Goal: Information Seeking & Learning: Learn about a topic

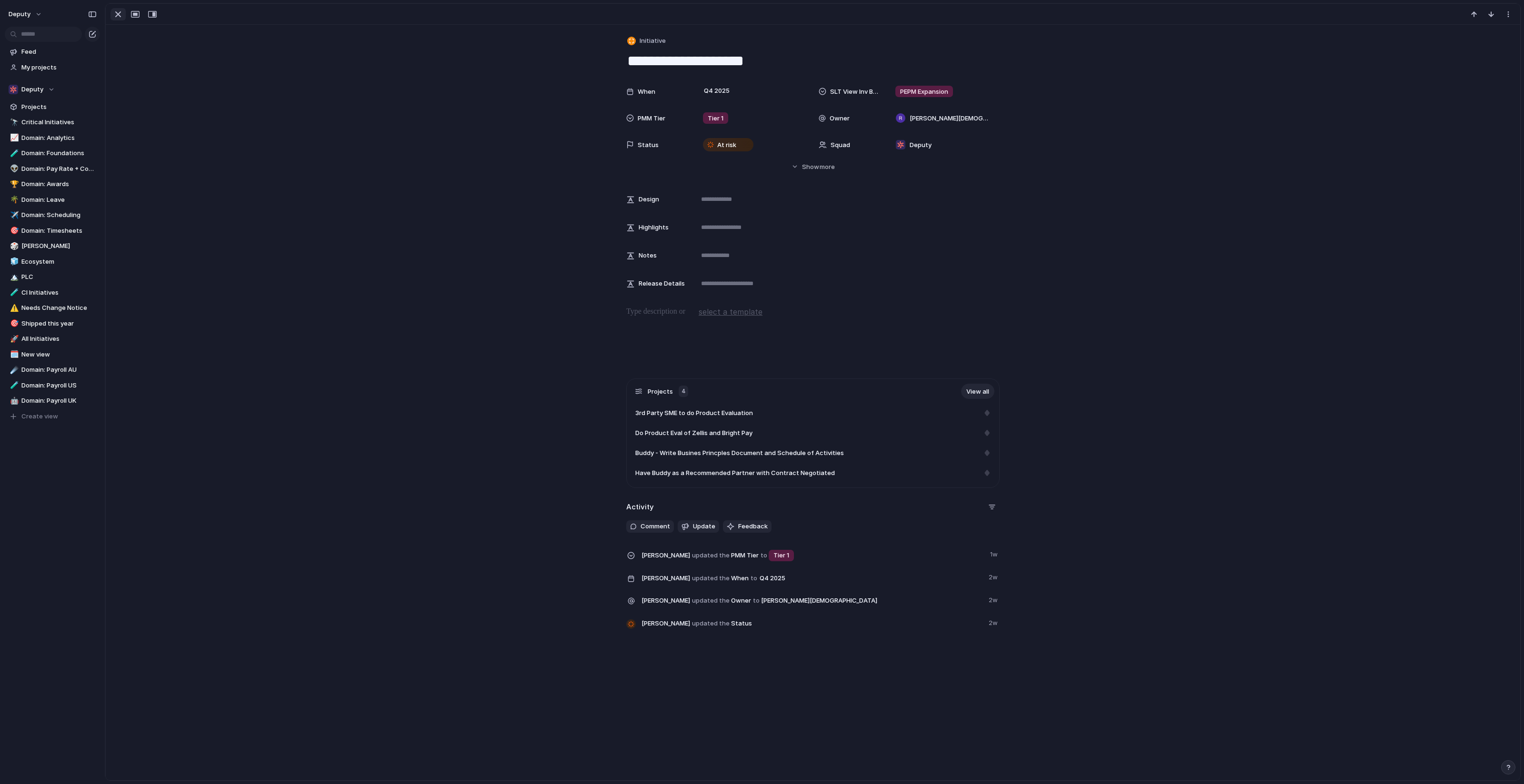
click at [119, 13] on div "button" at bounding box center [118, 14] width 11 height 11
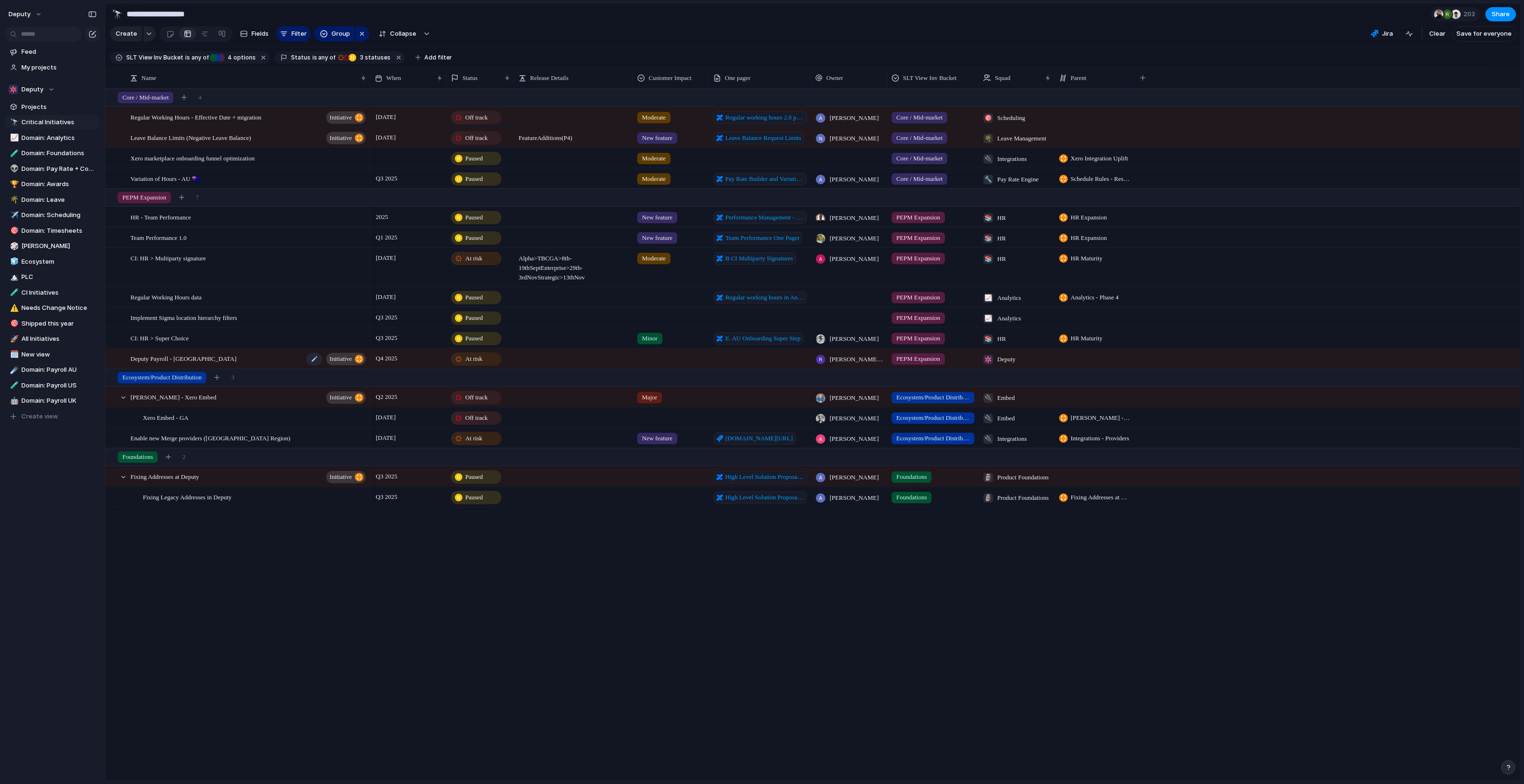
click at [264, 356] on div "Deputy Payroll - UK initiative" at bounding box center [249, 358] width 237 height 19
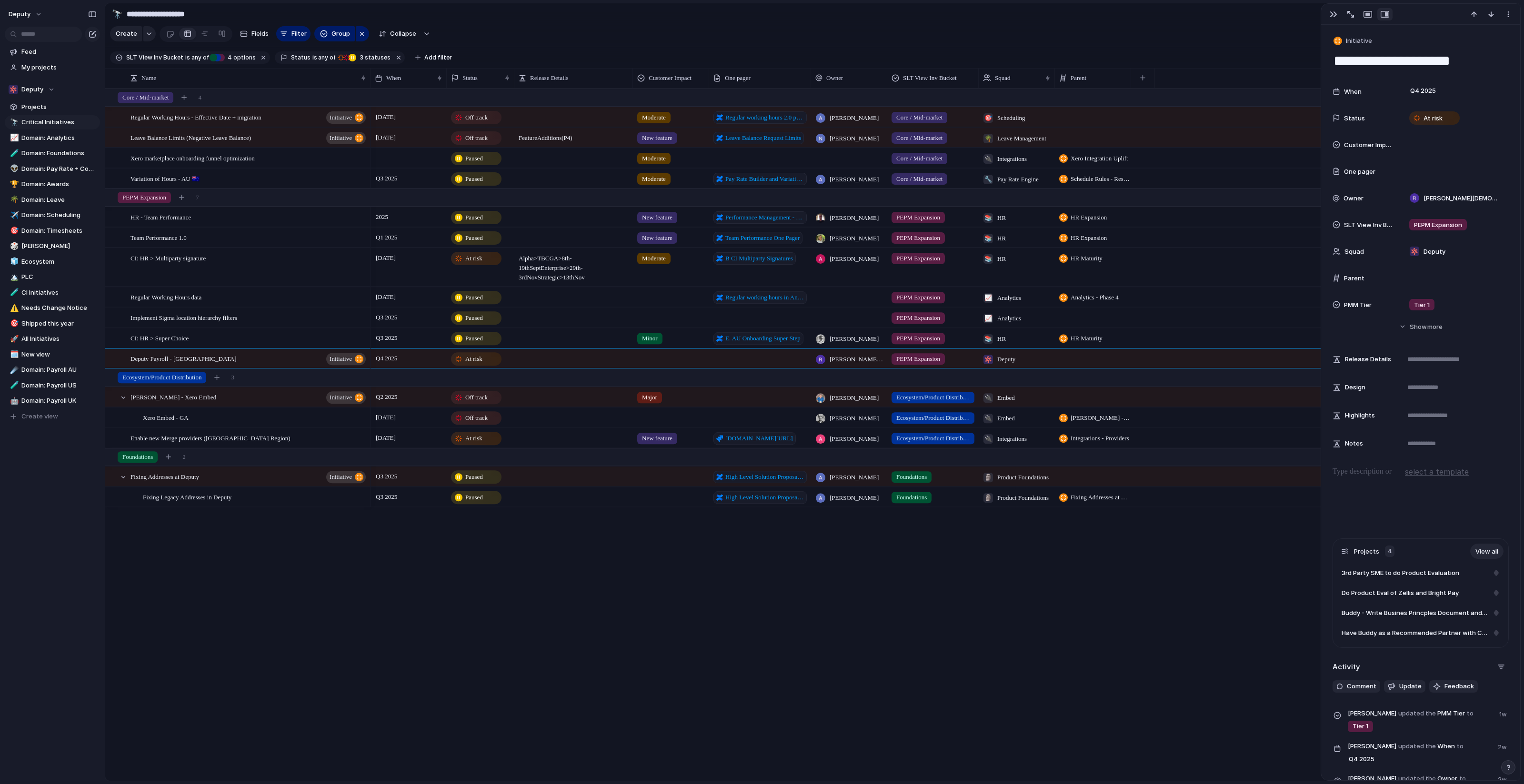
click at [177, 56] on span "SLT View Inv Bucket" at bounding box center [154, 58] width 57 height 9
click at [302, 53] on div "Core / Mid-market PEPM Expansion Ecosystem/Product Distribution Foundations No …" at bounding box center [762, 392] width 1524 height 784
click at [301, 56] on span "Status" at bounding box center [301, 58] width 19 height 9
click at [310, 111] on div at bounding box center [310, 108] width 8 height 8
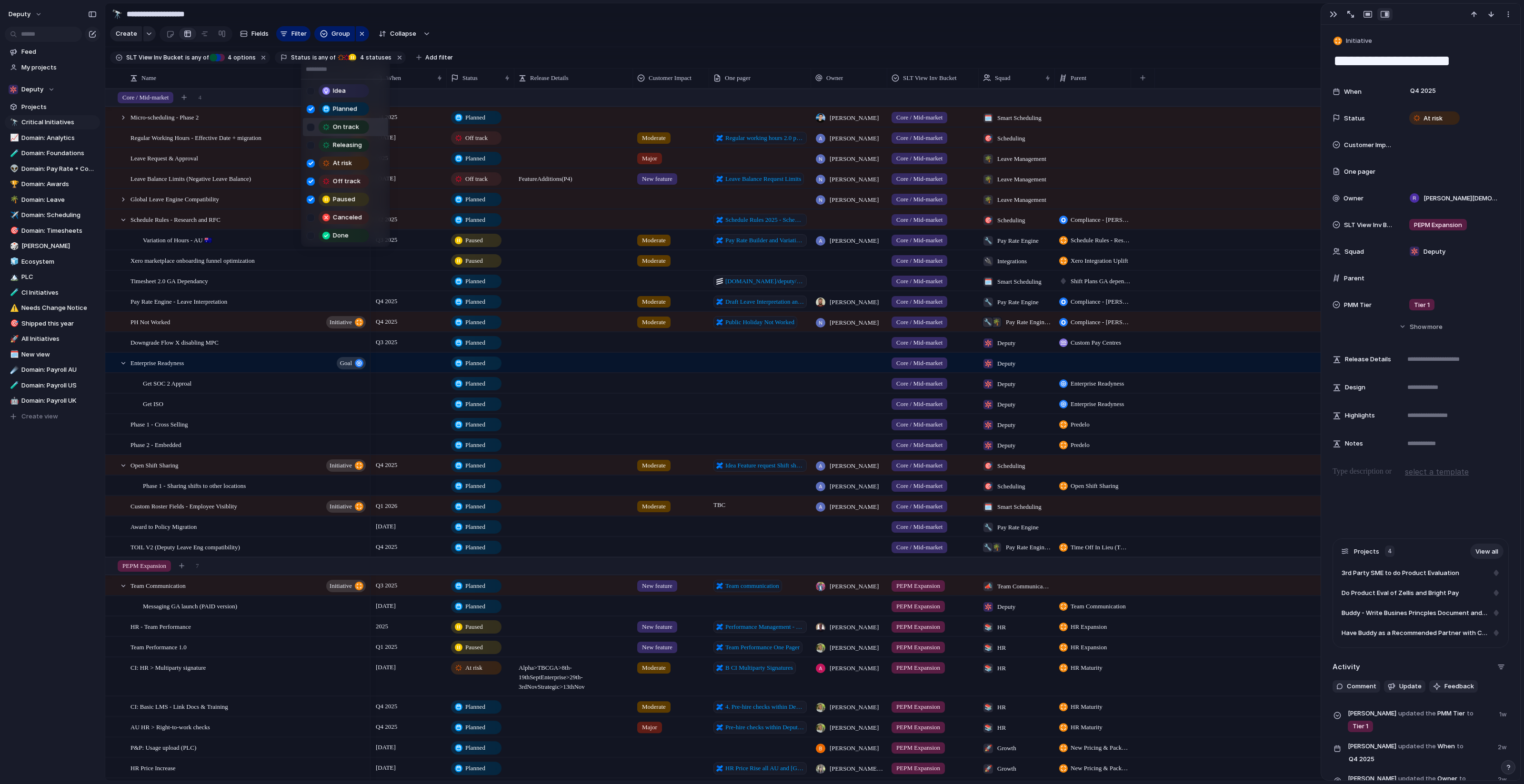
click at [309, 125] on div at bounding box center [310, 127] width 8 height 8
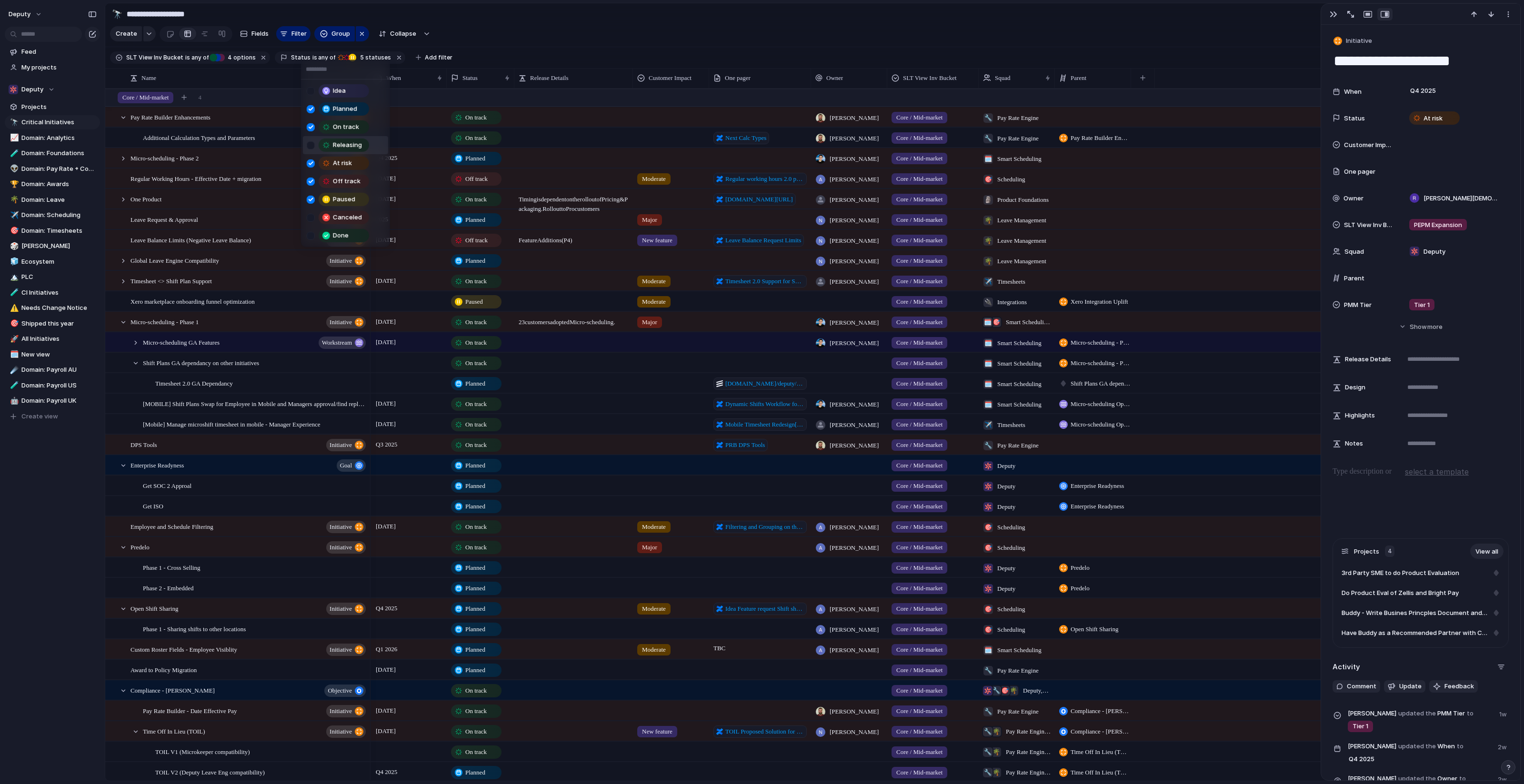
click at [309, 141] on div at bounding box center [310, 144] width 8 height 8
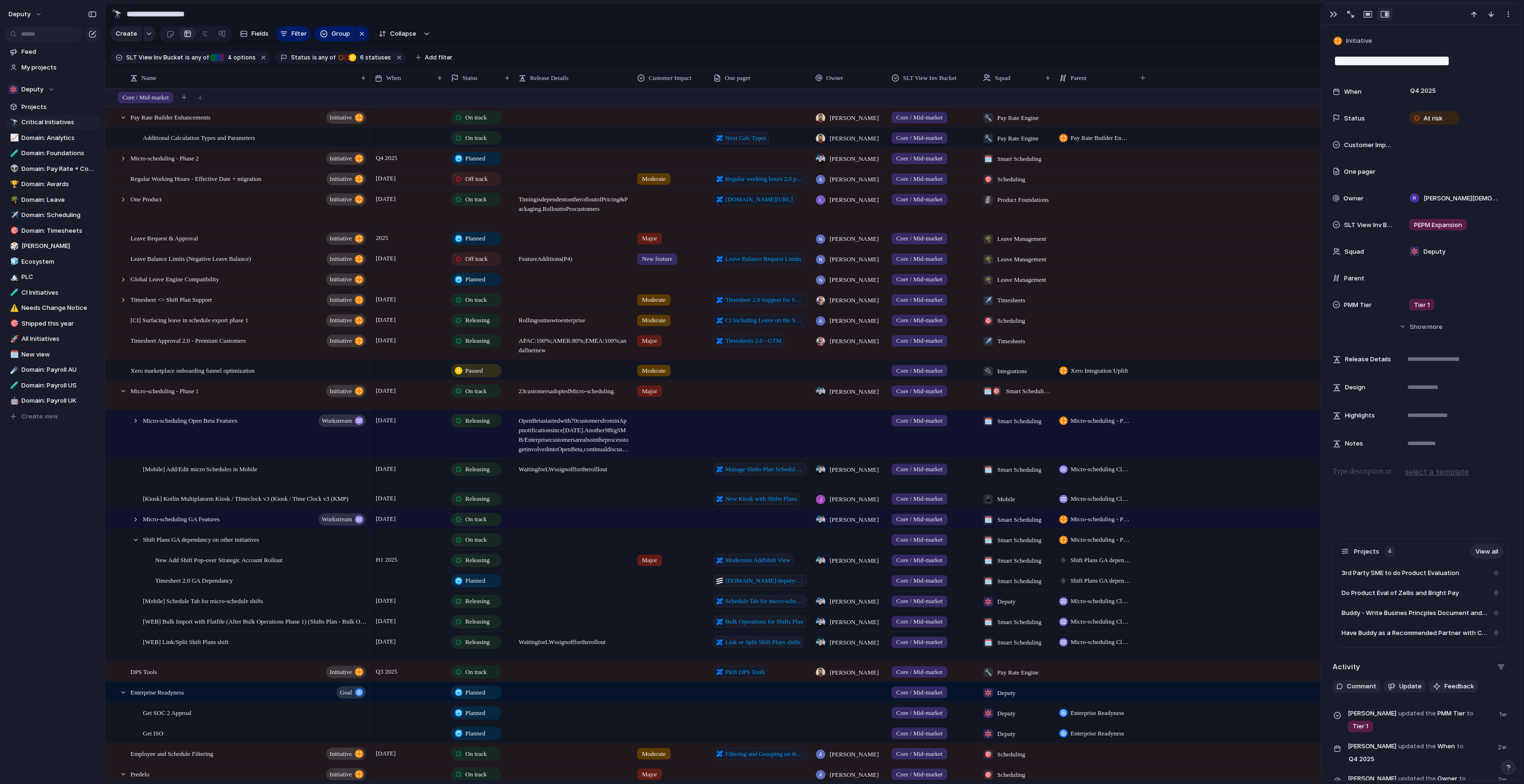
click at [493, 253] on div "Idea Planned On track Releasing At risk Off track Paused Canceled Done" at bounding box center [762, 392] width 1524 height 784
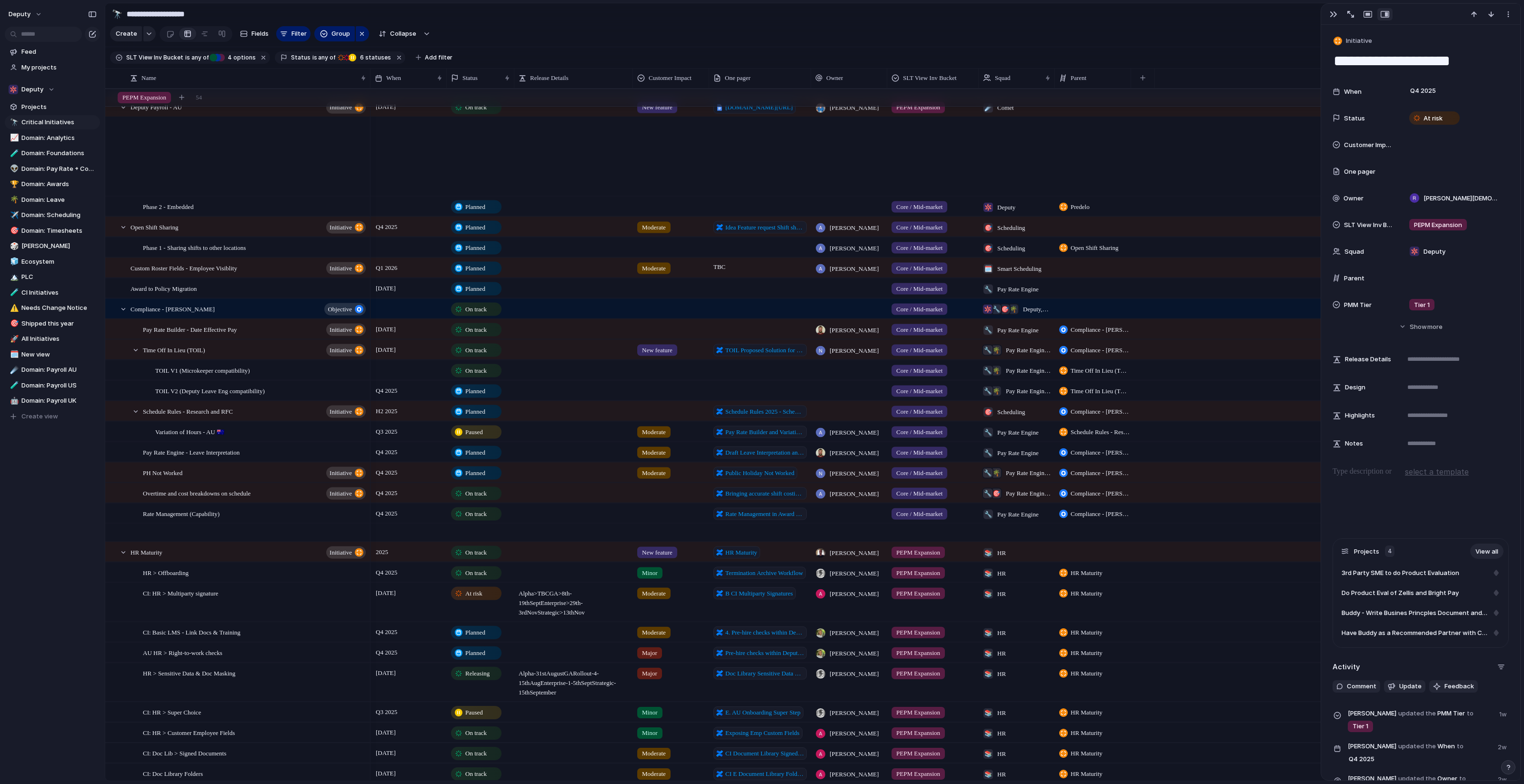
scroll to position [1316, 0]
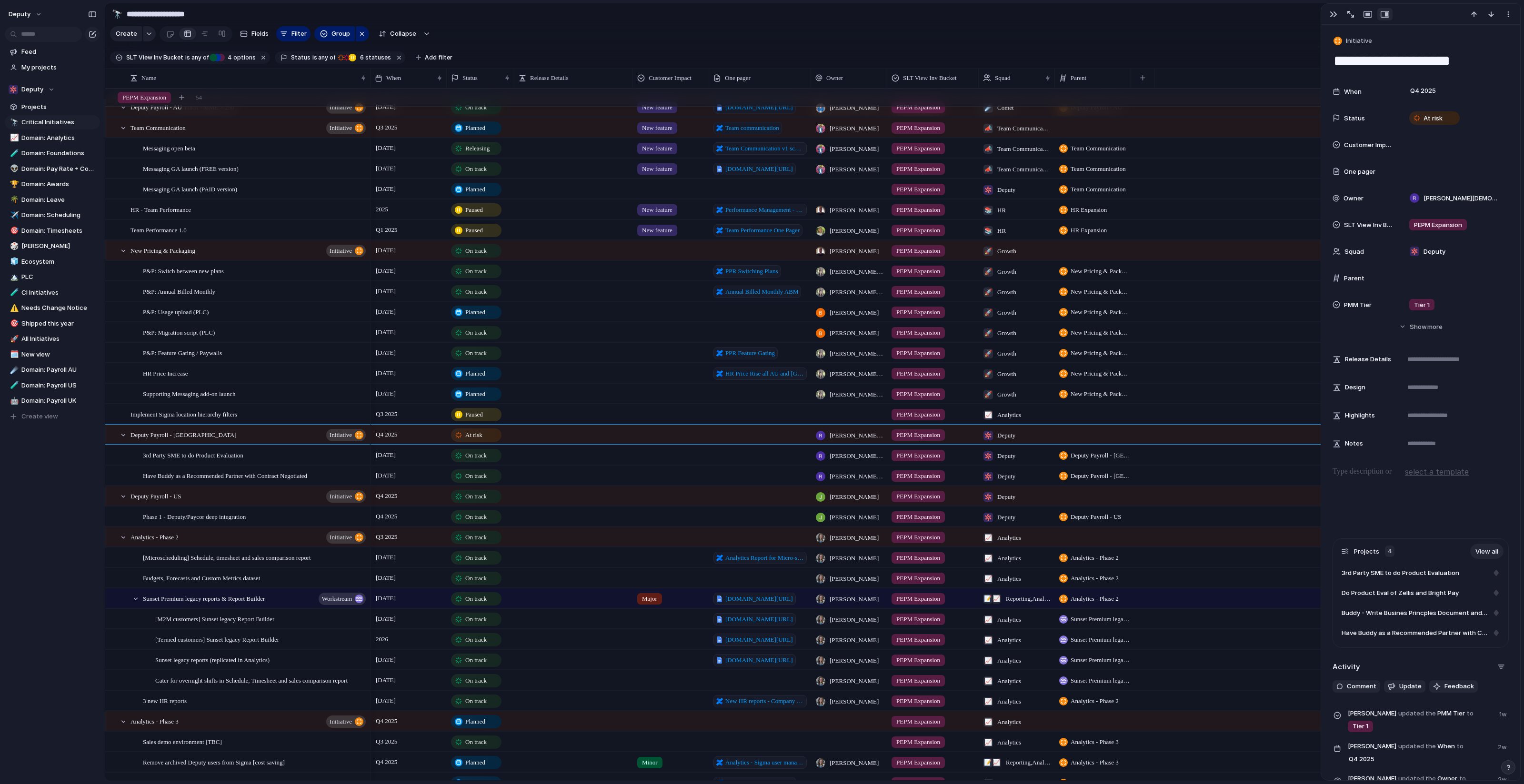
click at [620, 470] on div at bounding box center [573, 472] width 118 height 10
click at [428, 460] on div "[DATE]" at bounding box center [408, 455] width 76 height 19
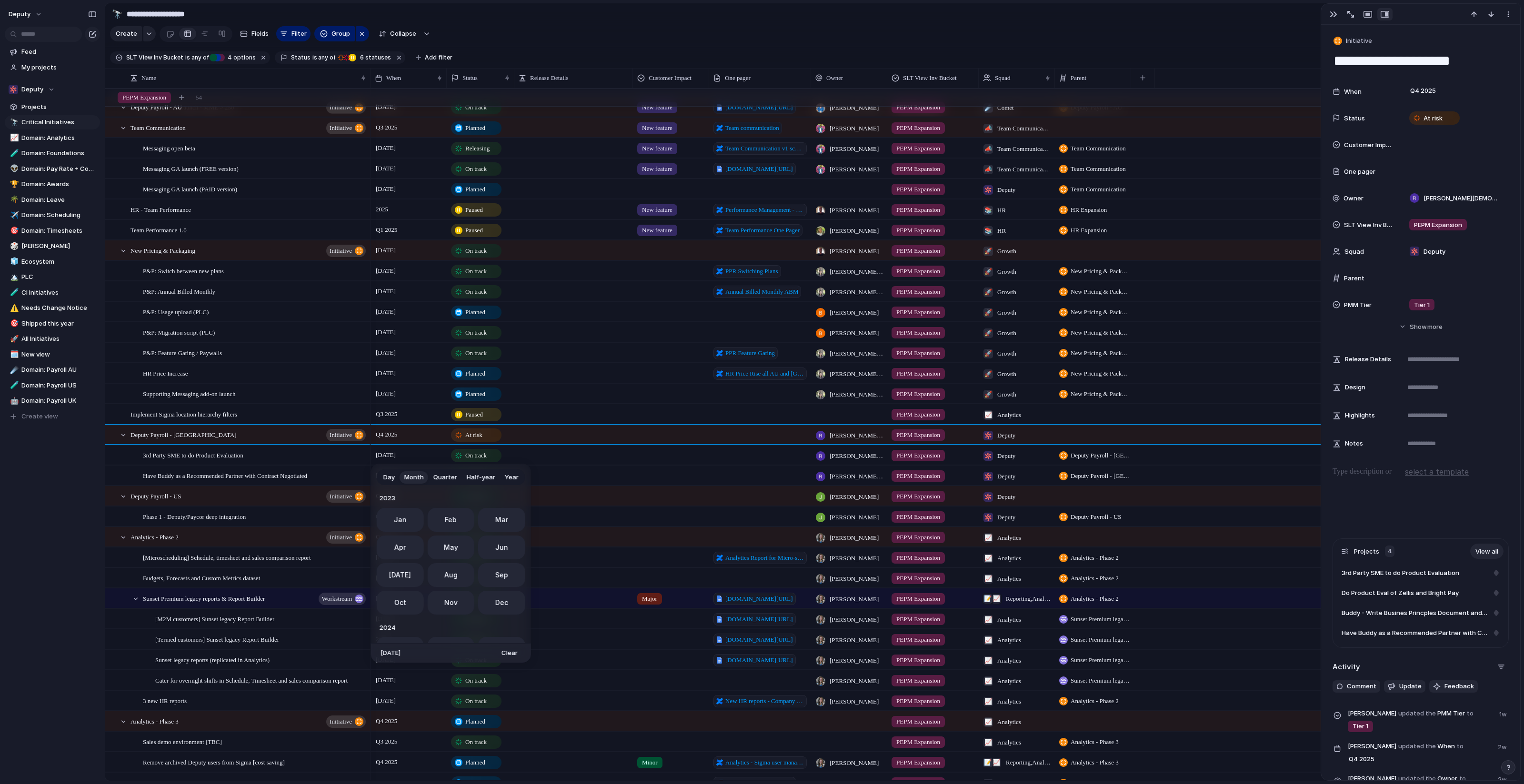
scroll to position [261, 0]
click at [432, 456] on div "Day Month Quarter Half-year Year 2023 Jan Feb Mar Apr May Jun Jul Aug Sep Oct N…" at bounding box center [762, 392] width 1524 height 784
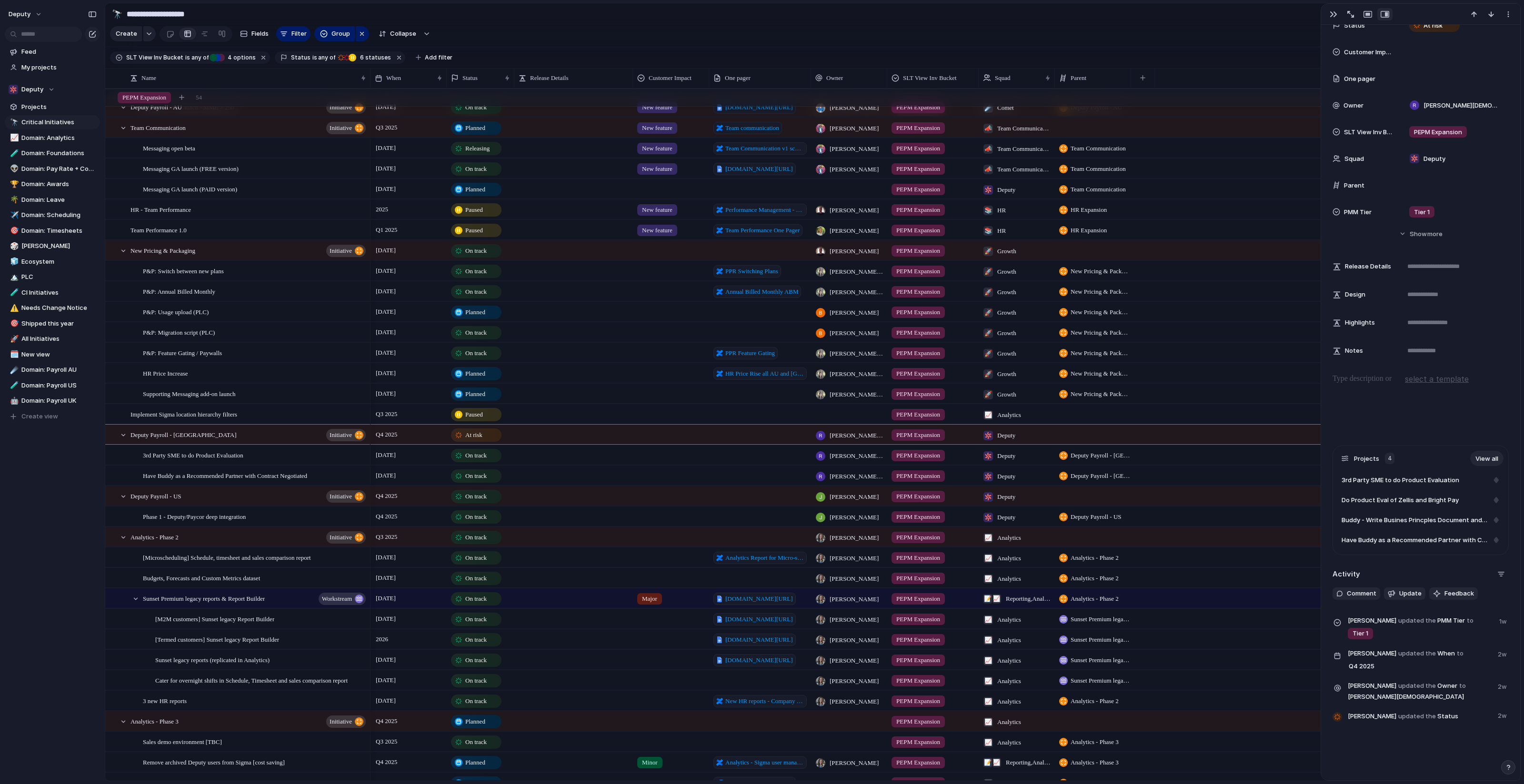
scroll to position [104, 0]
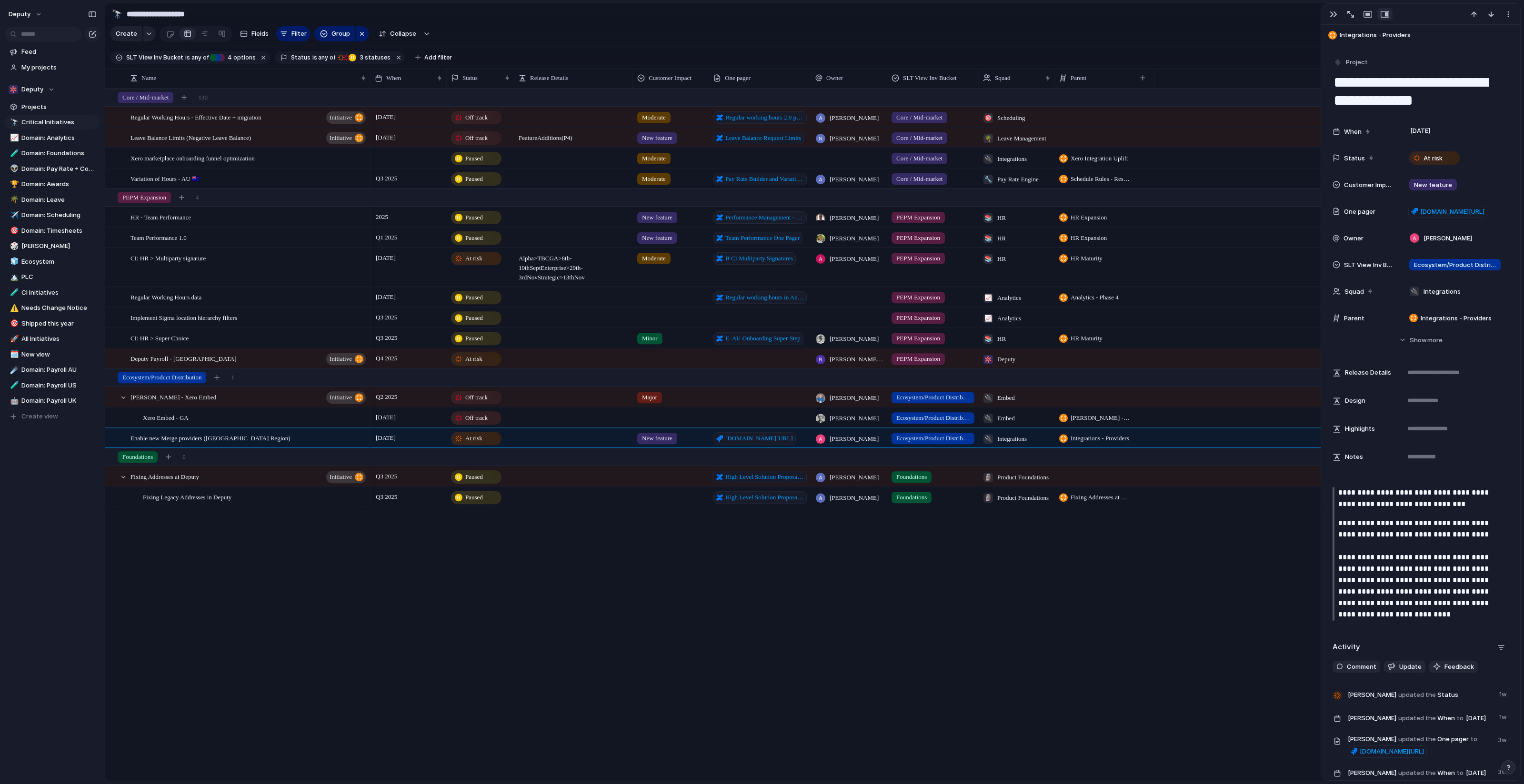
scroll to position [61, 0]
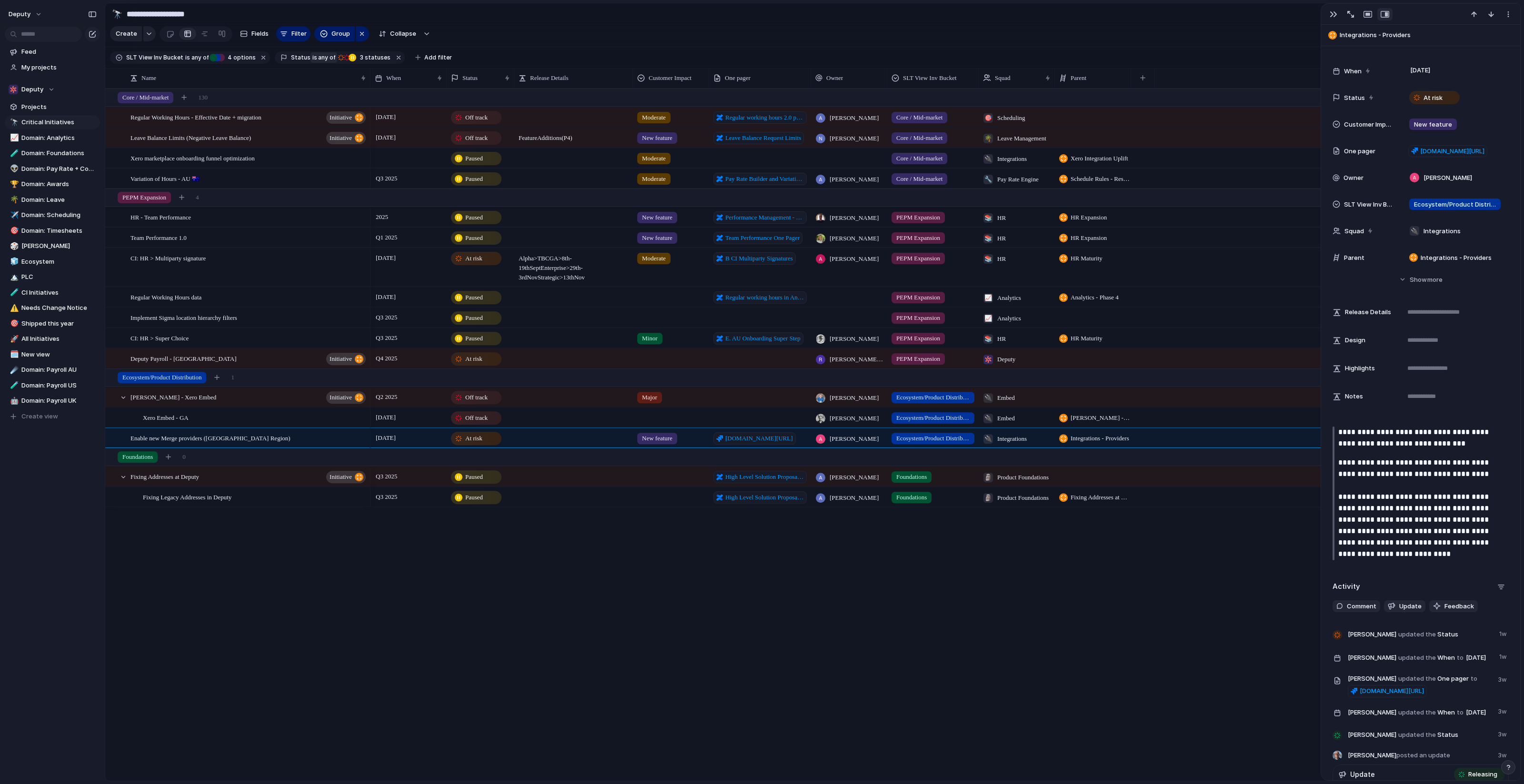
click at [318, 56] on span "any of" at bounding box center [326, 58] width 19 height 9
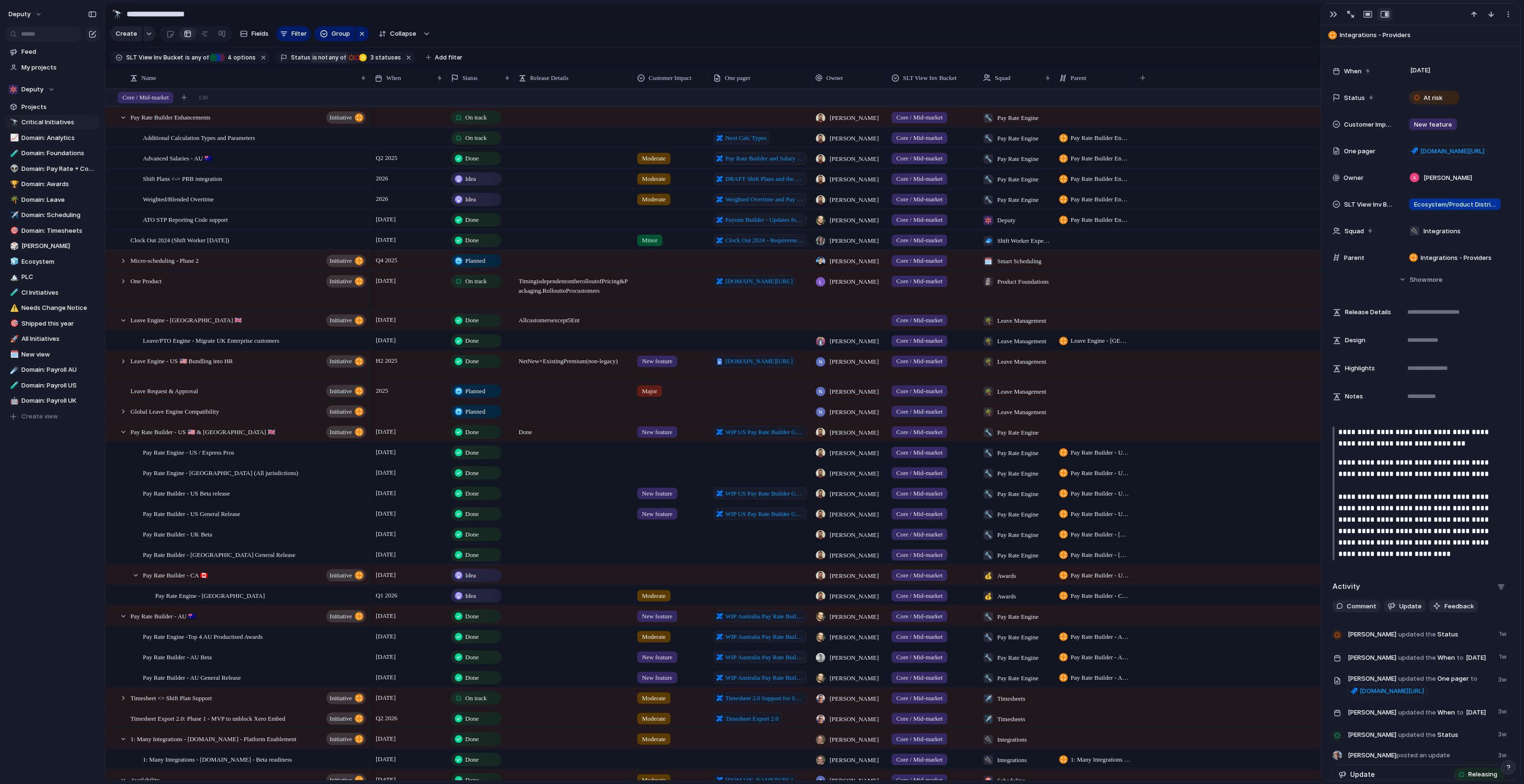
click at [327, 56] on span "any of" at bounding box center [336, 58] width 19 height 9
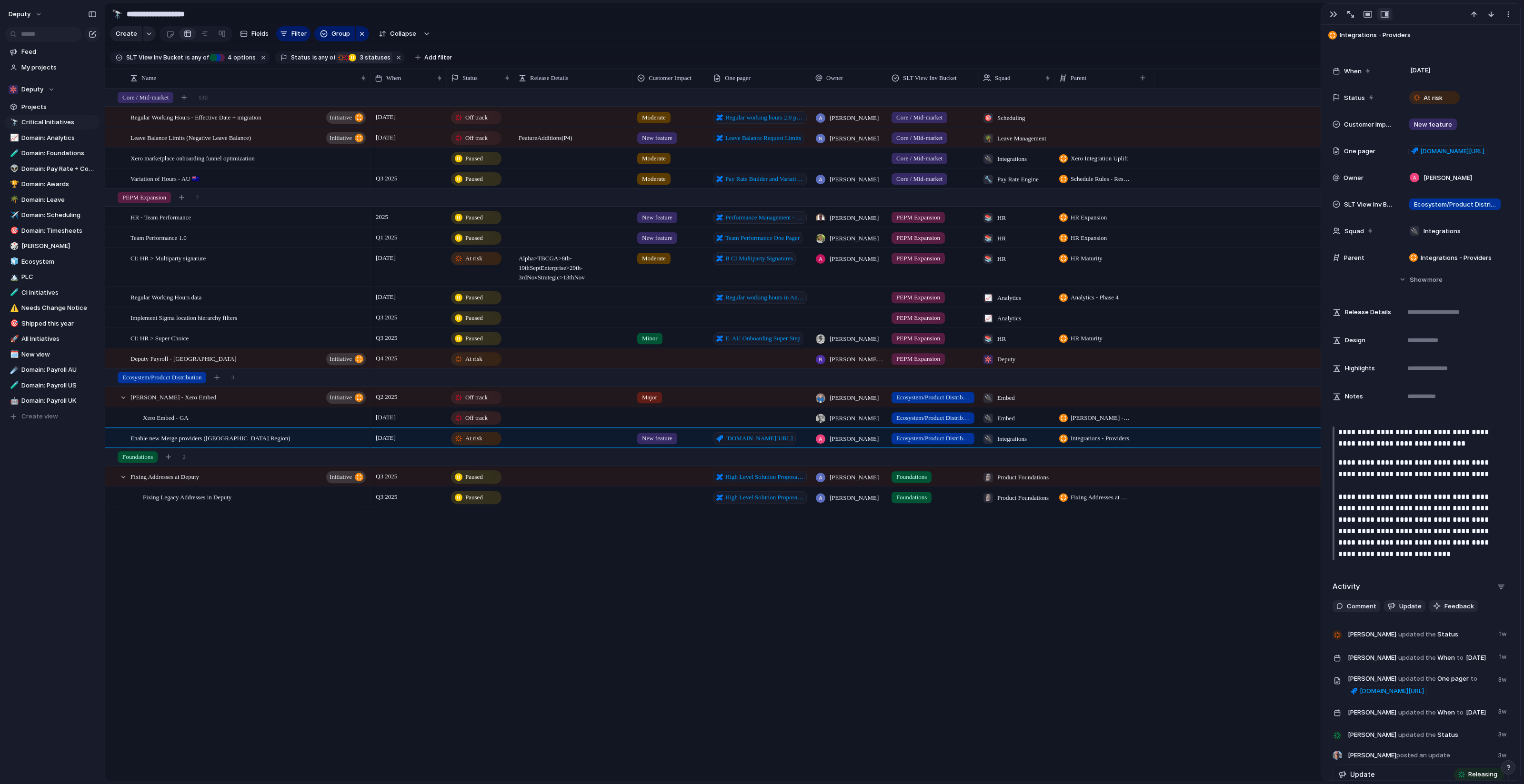
click at [357, 57] on span "3" at bounding box center [361, 58] width 7 height 7
click at [366, 129] on div at bounding box center [366, 127] width 8 height 8
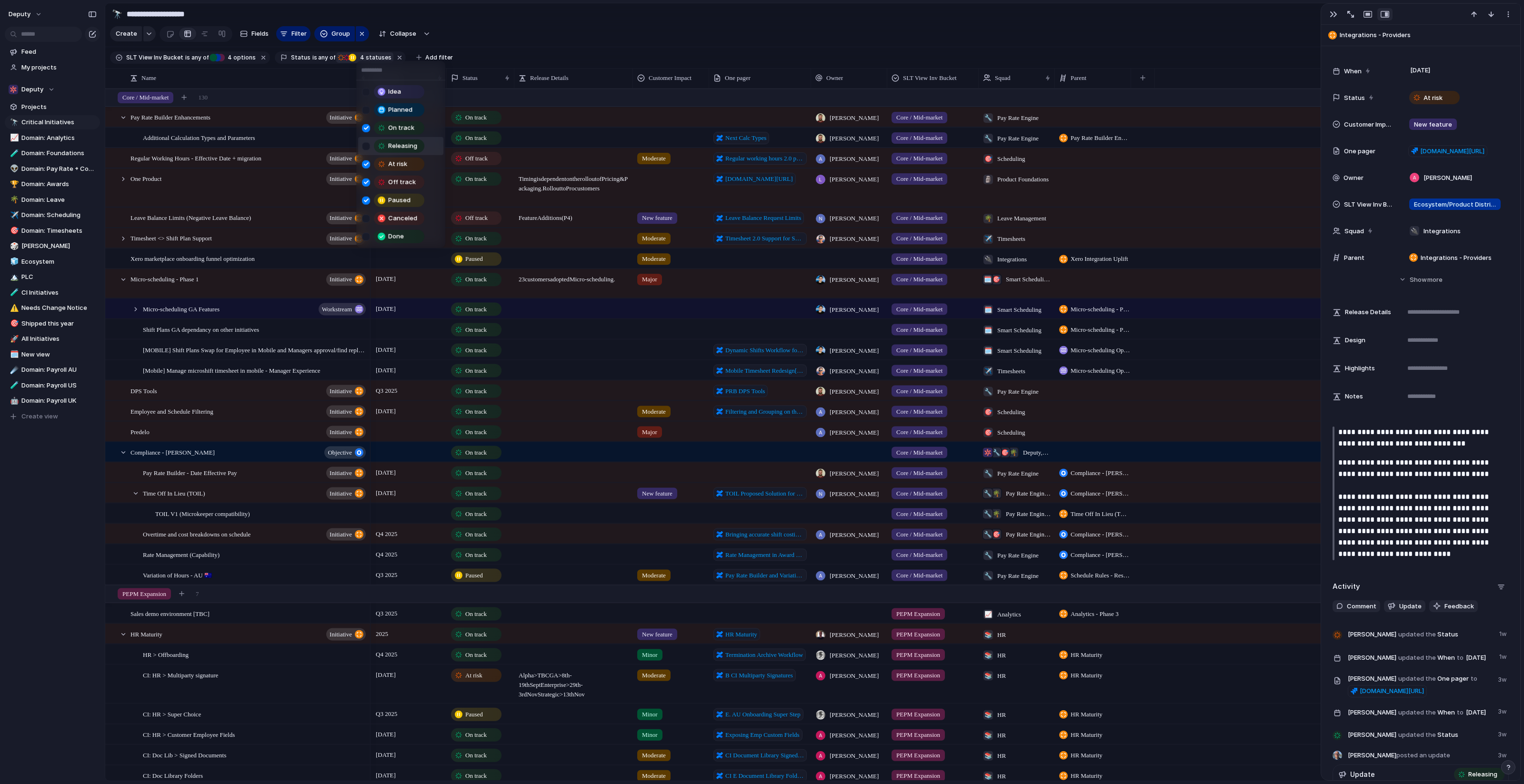
click at [592, 432] on div "Idea Planned On track Releasing At risk Off track Paused Canceled Done" at bounding box center [762, 392] width 1524 height 784
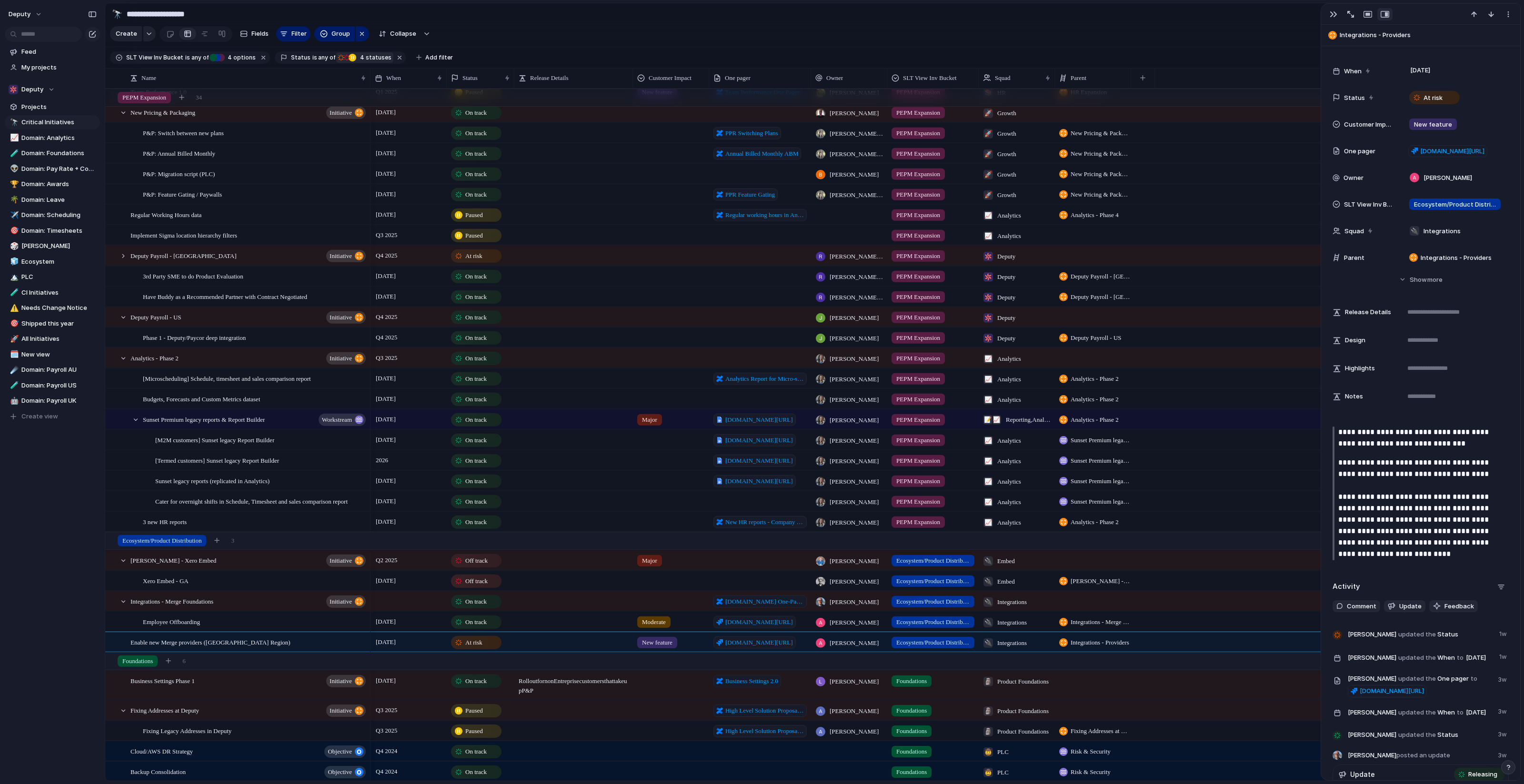
scroll to position [774, 0]
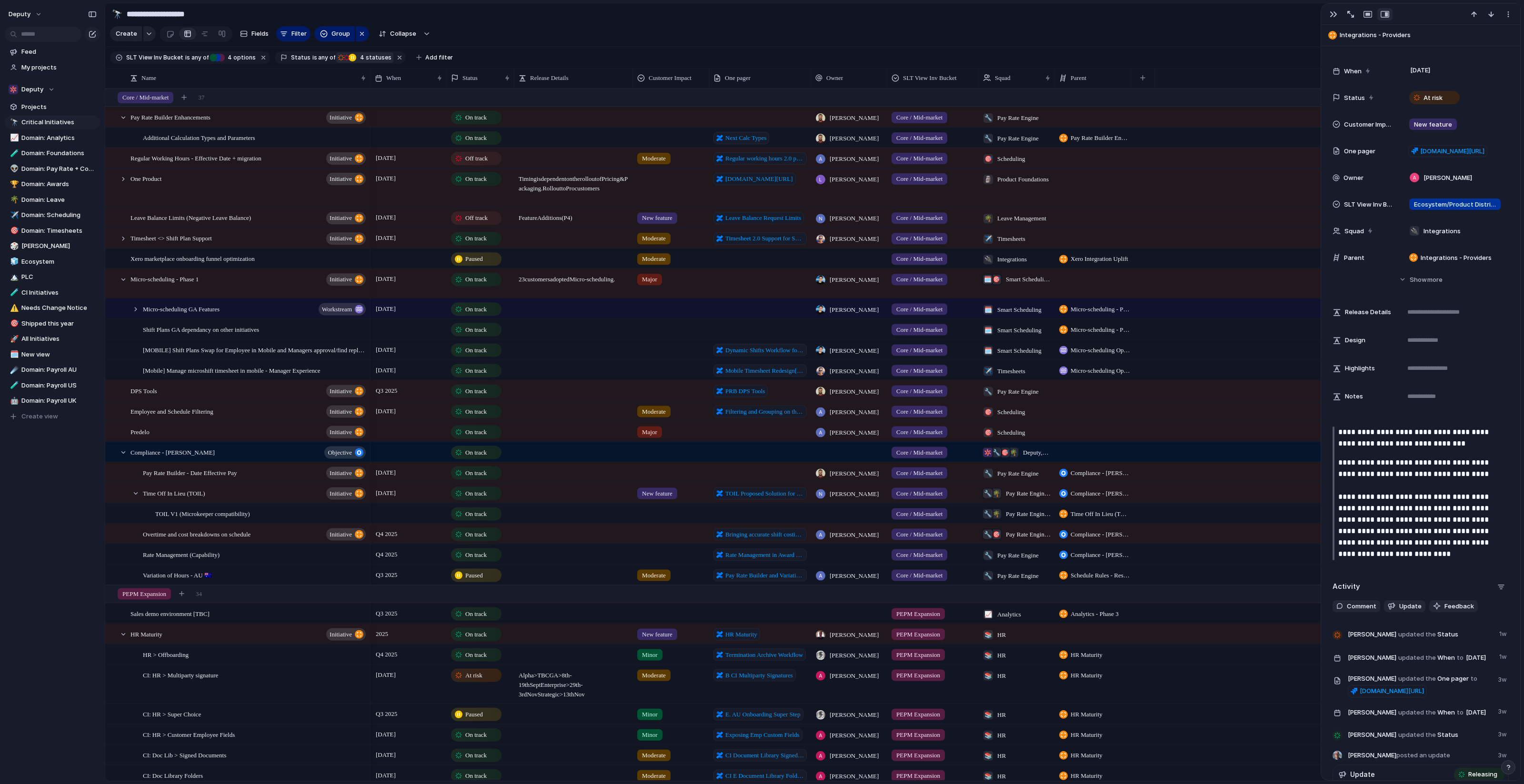
click at [544, 161] on div at bounding box center [574, 158] width 118 height 19
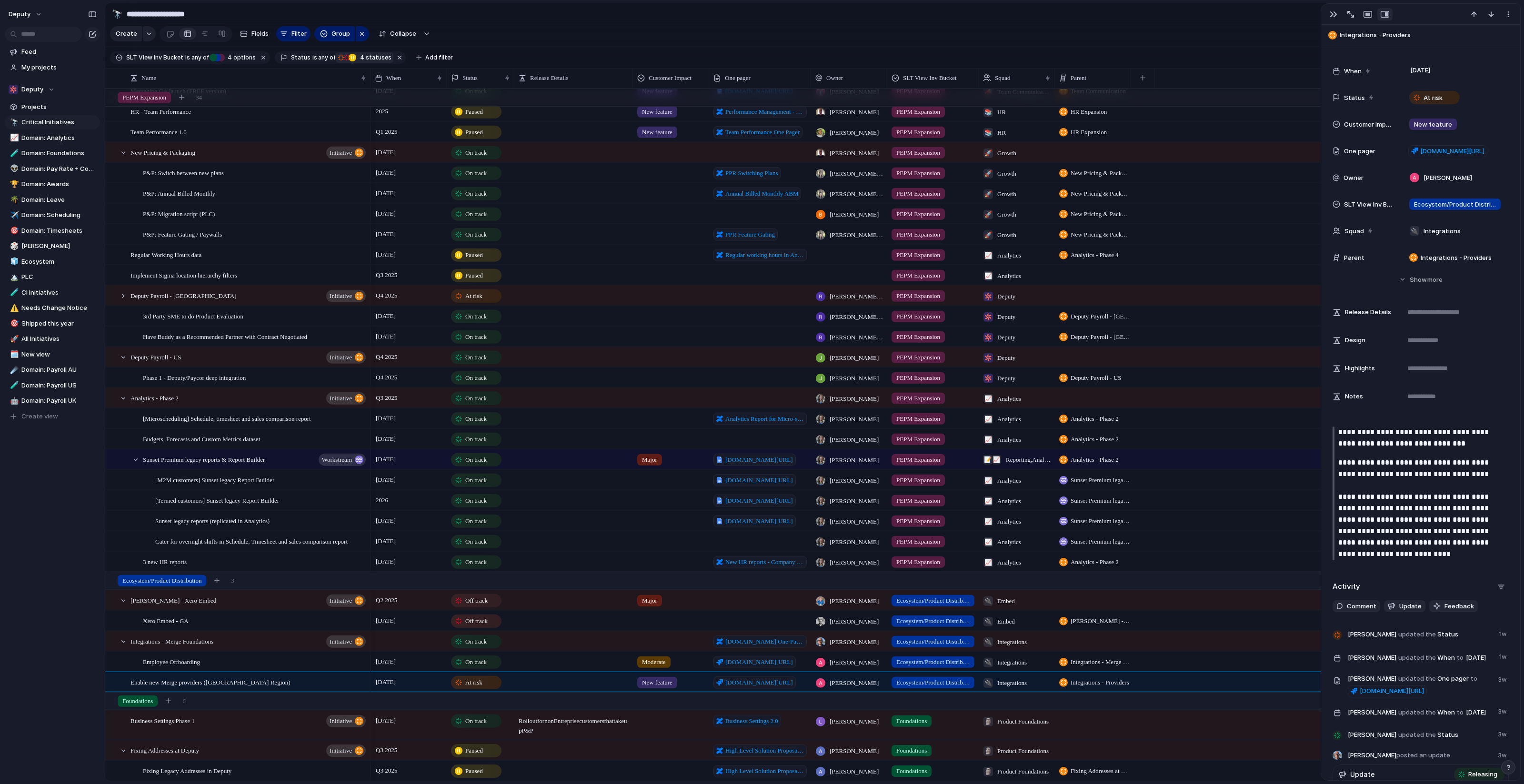
click at [572, 315] on div at bounding box center [573, 312] width 118 height 10
click at [320, 315] on div "3rd Party SME to do Product Evaluation" at bounding box center [255, 316] width 224 height 19
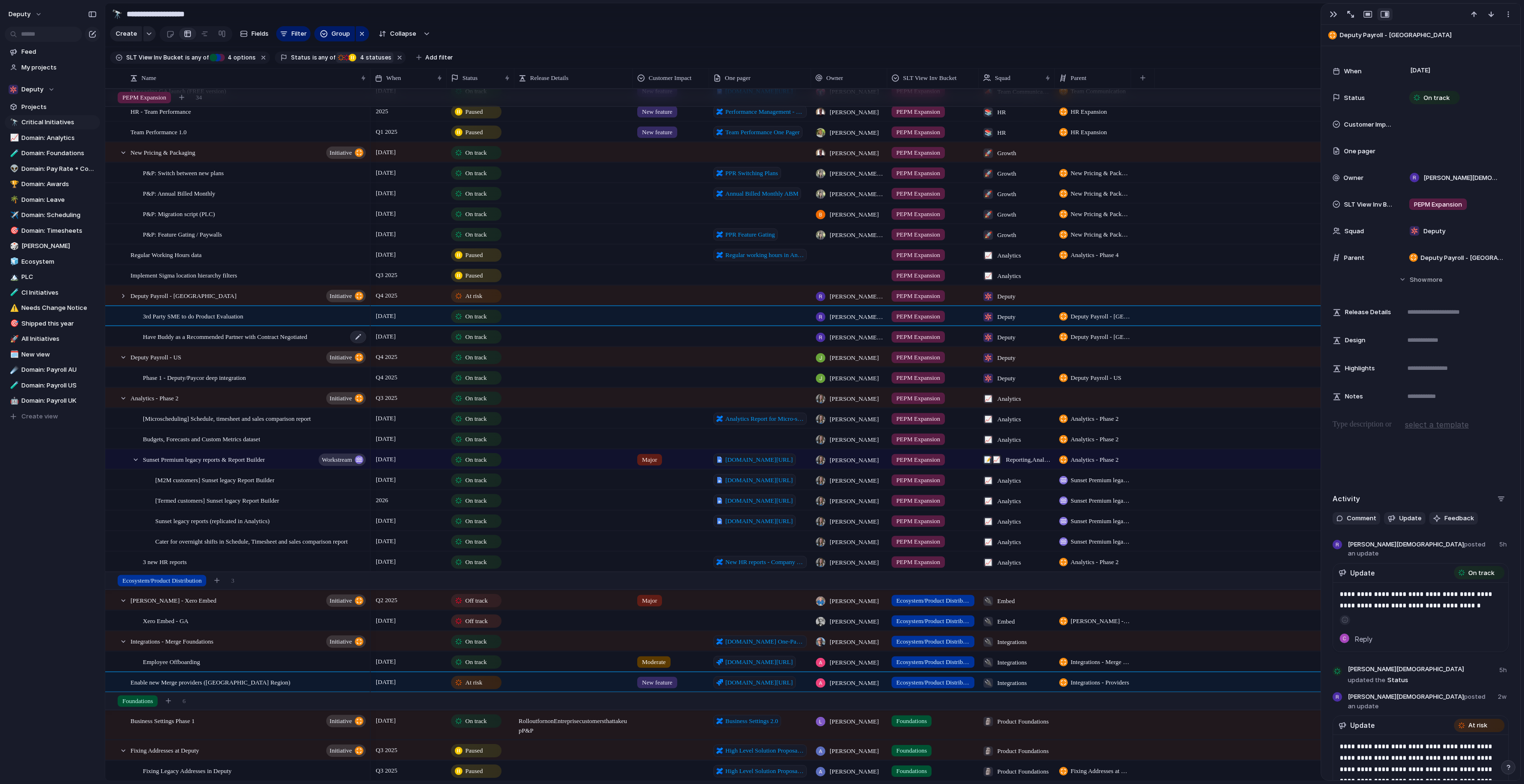
click at [331, 328] on div "Have Buddy as a Recommended Partner with Contract Negotiated" at bounding box center [255, 336] width 224 height 19
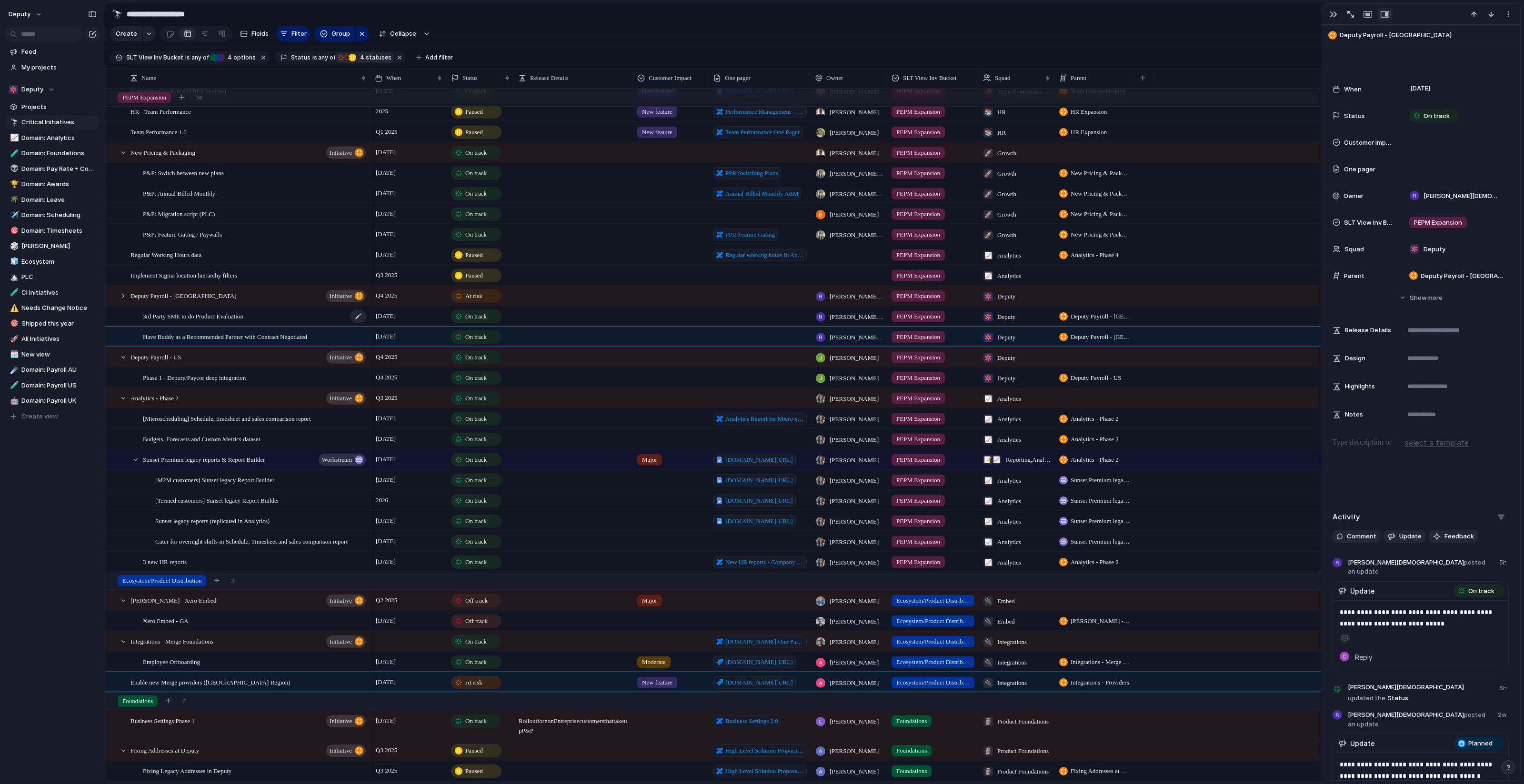
click at [321, 318] on div "3rd Party SME to do Product Evaluation" at bounding box center [255, 316] width 224 height 19
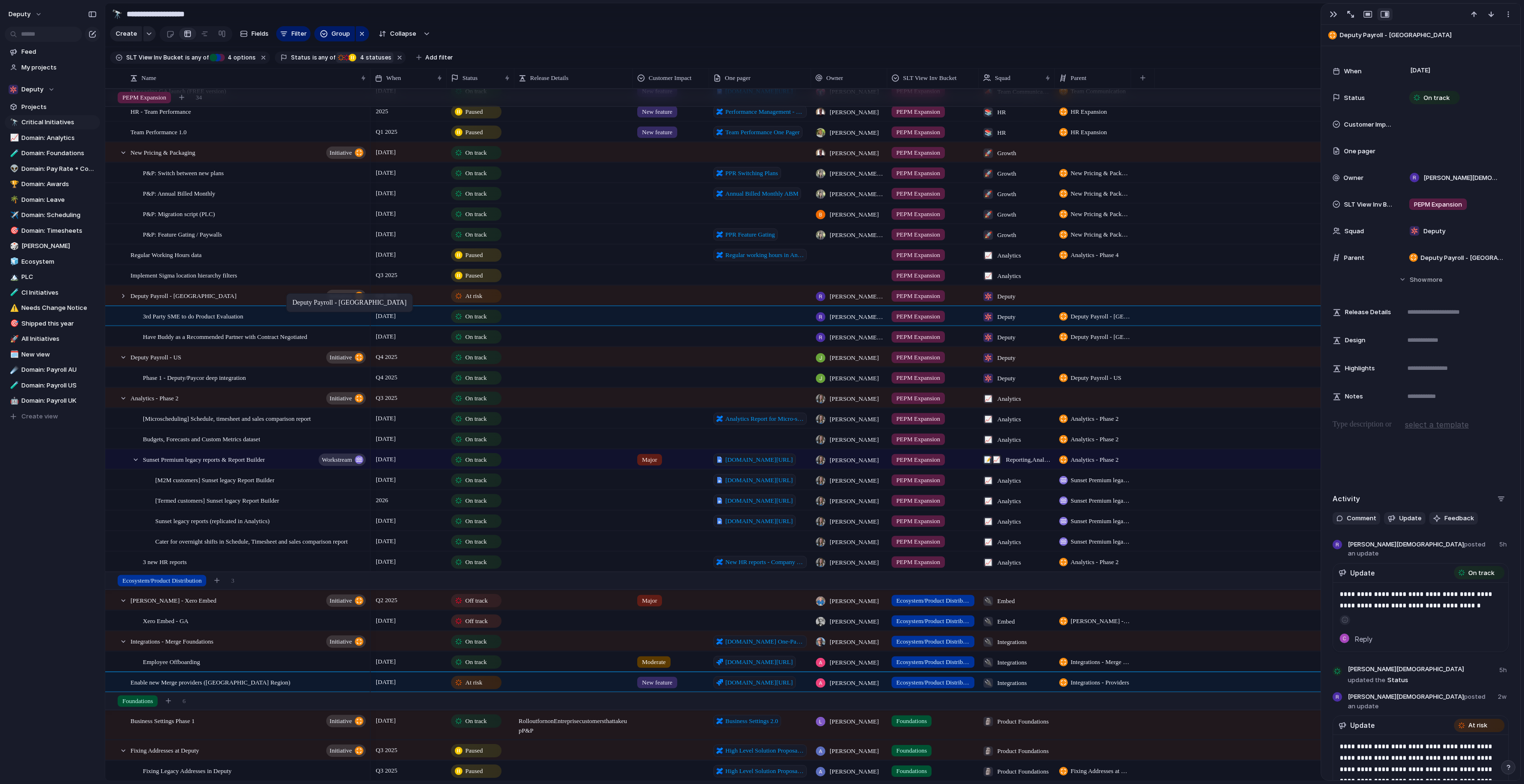
drag, startPoint x: 302, startPoint y: 296, endPoint x: 291, endPoint y: 295, distance: 11.0
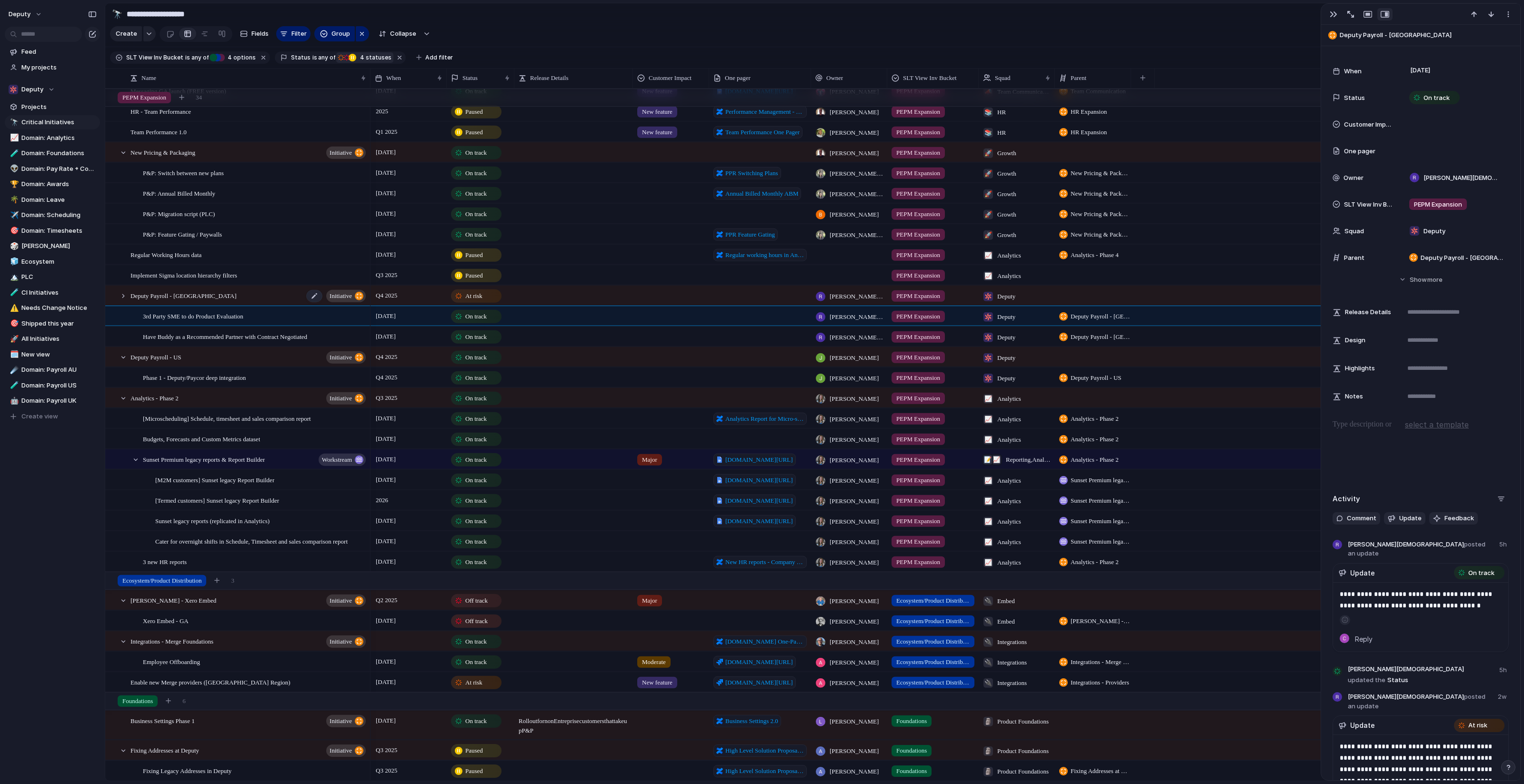
click at [286, 295] on div "Deputy Payroll - UK initiative" at bounding box center [249, 295] width 237 height 19
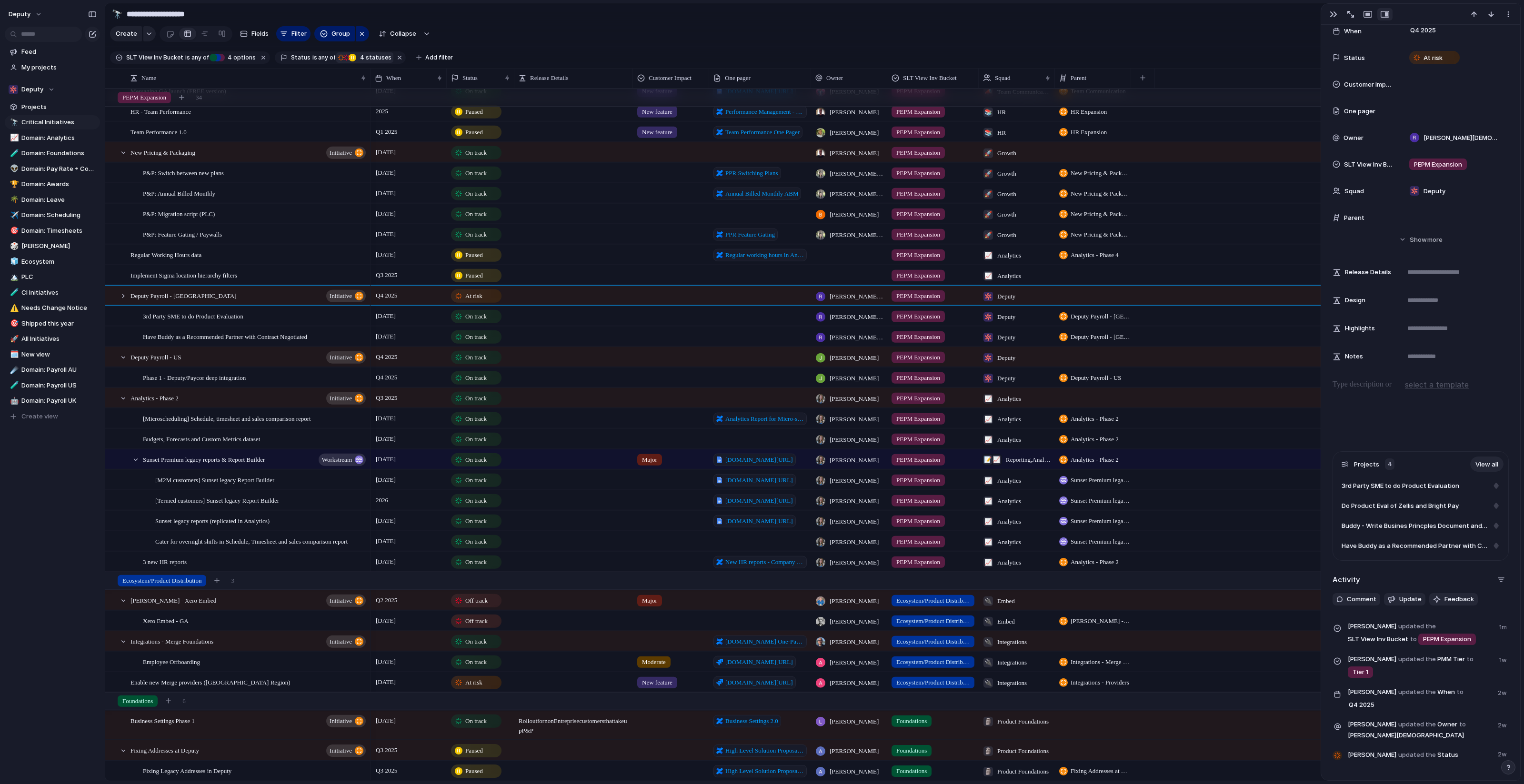
click at [486, 297] on div "At risk" at bounding box center [476, 295] width 49 height 11
click at [486, 297] on div "Idea Planned On track Releasing At risk Off track Paused Canceled Done" at bounding box center [762, 392] width 1524 height 784
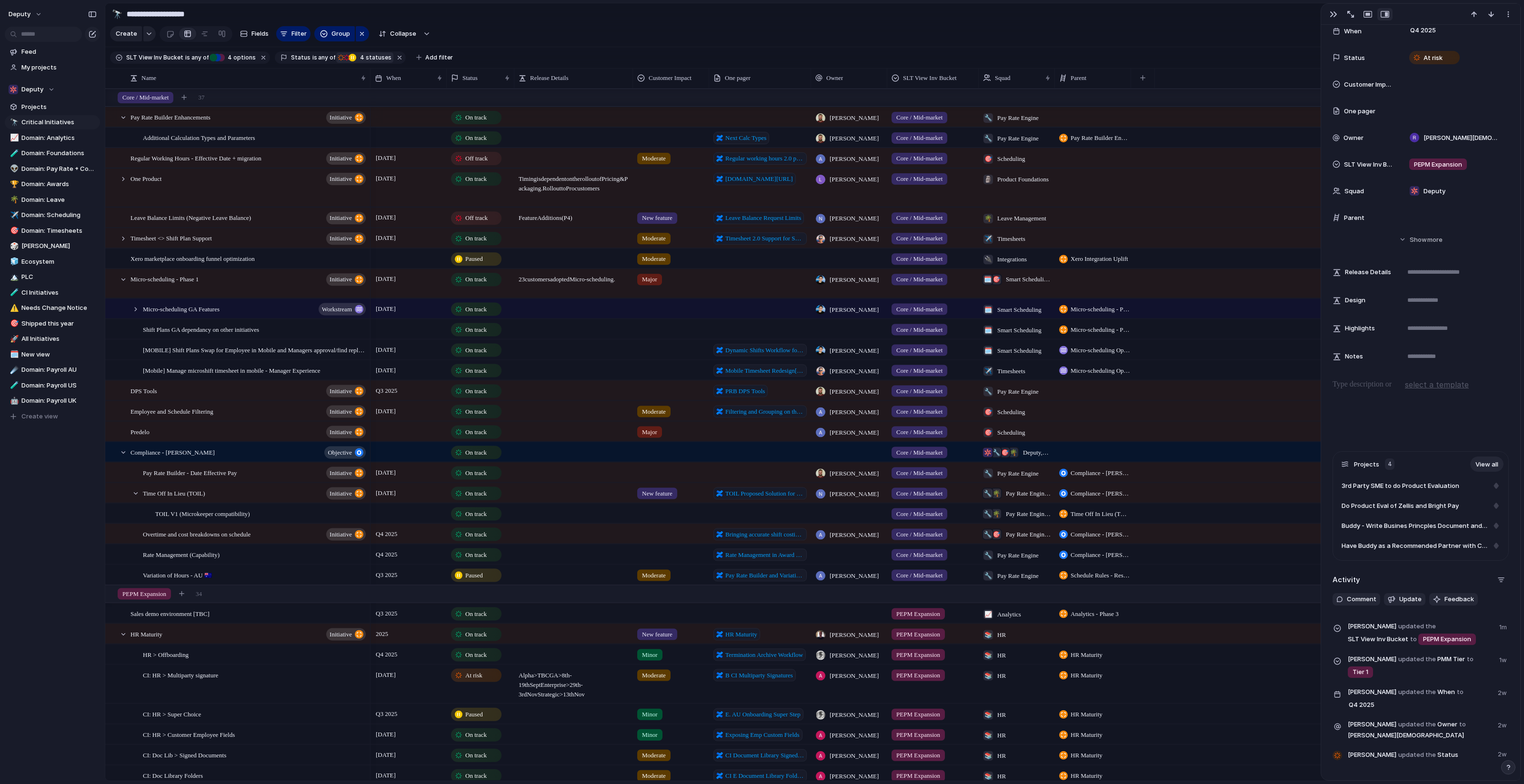
scroll to position [1, 0]
click at [357, 58] on span "4" at bounding box center [361, 58] width 9 height 7
click at [361, 129] on div at bounding box center [361, 129] width 8 height 8
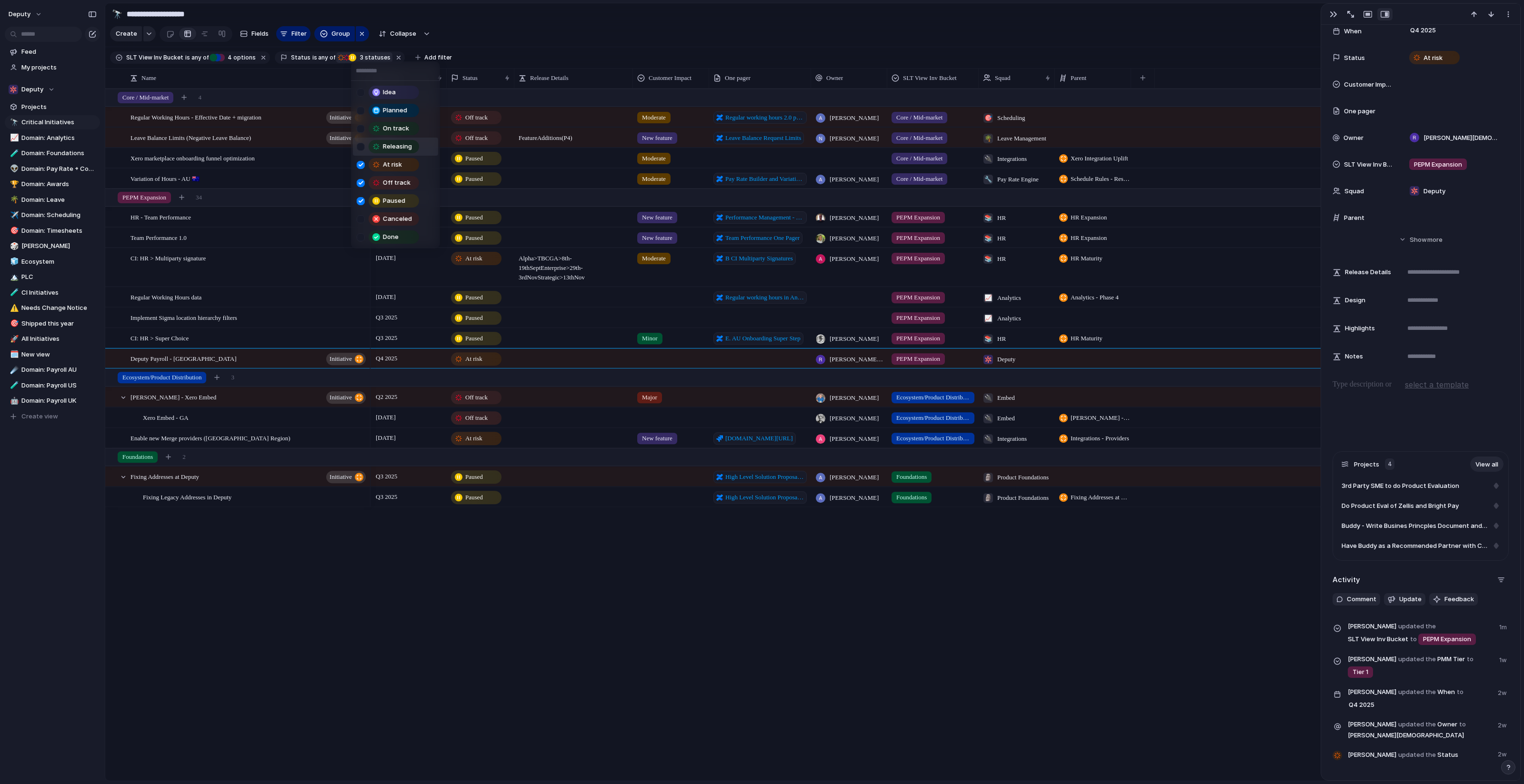
click at [541, 532] on div "Idea Planned On track Releasing At risk Off track Paused Canceled Done" at bounding box center [762, 392] width 1524 height 784
click at [309, 264] on div "CI: HR > Multiparty signature" at bounding box center [249, 267] width 237 height 38
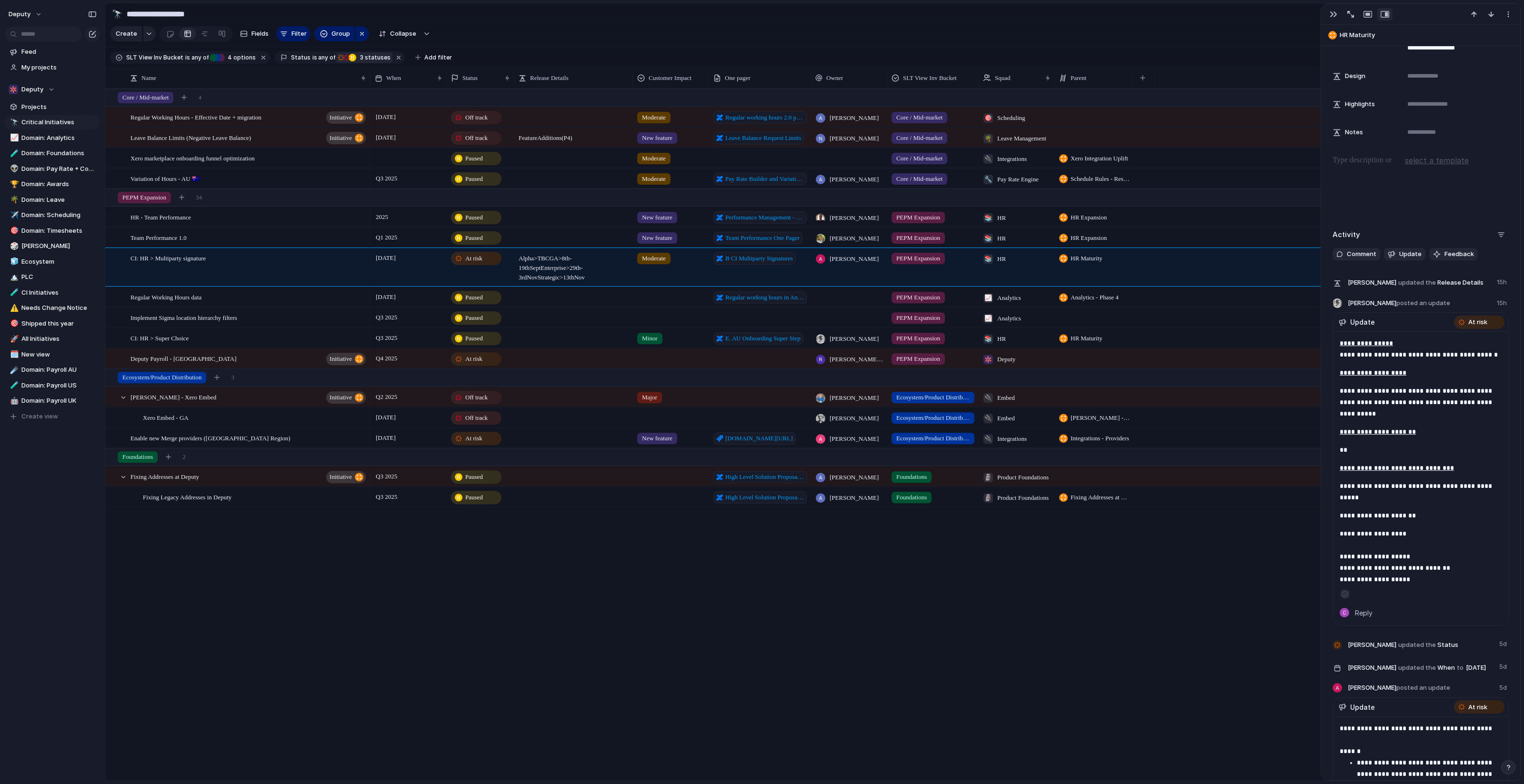
scroll to position [360, 0]
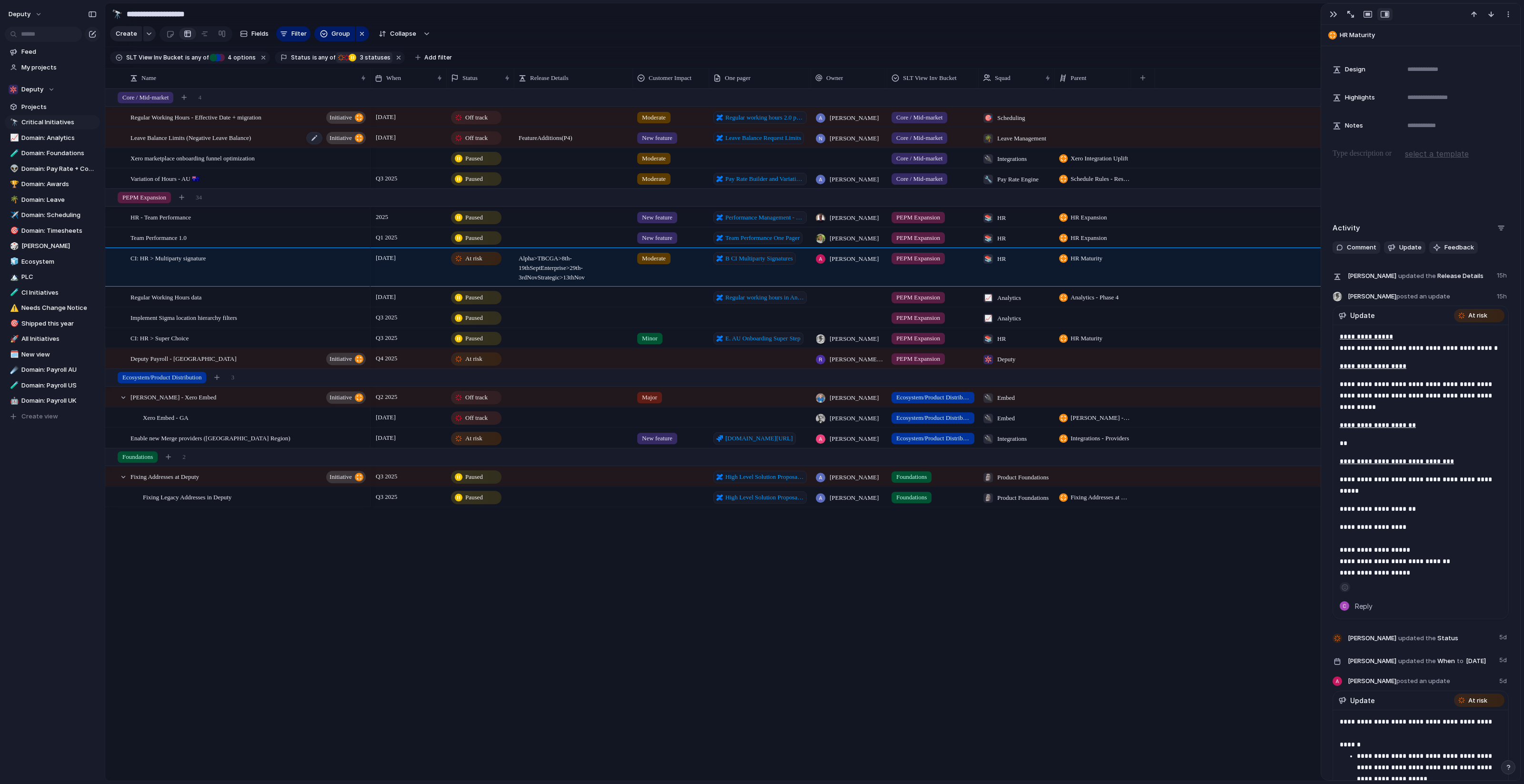
click at [287, 134] on div "Leave Balance Limits (Negative Leave Balance) initiative" at bounding box center [249, 138] width 237 height 19
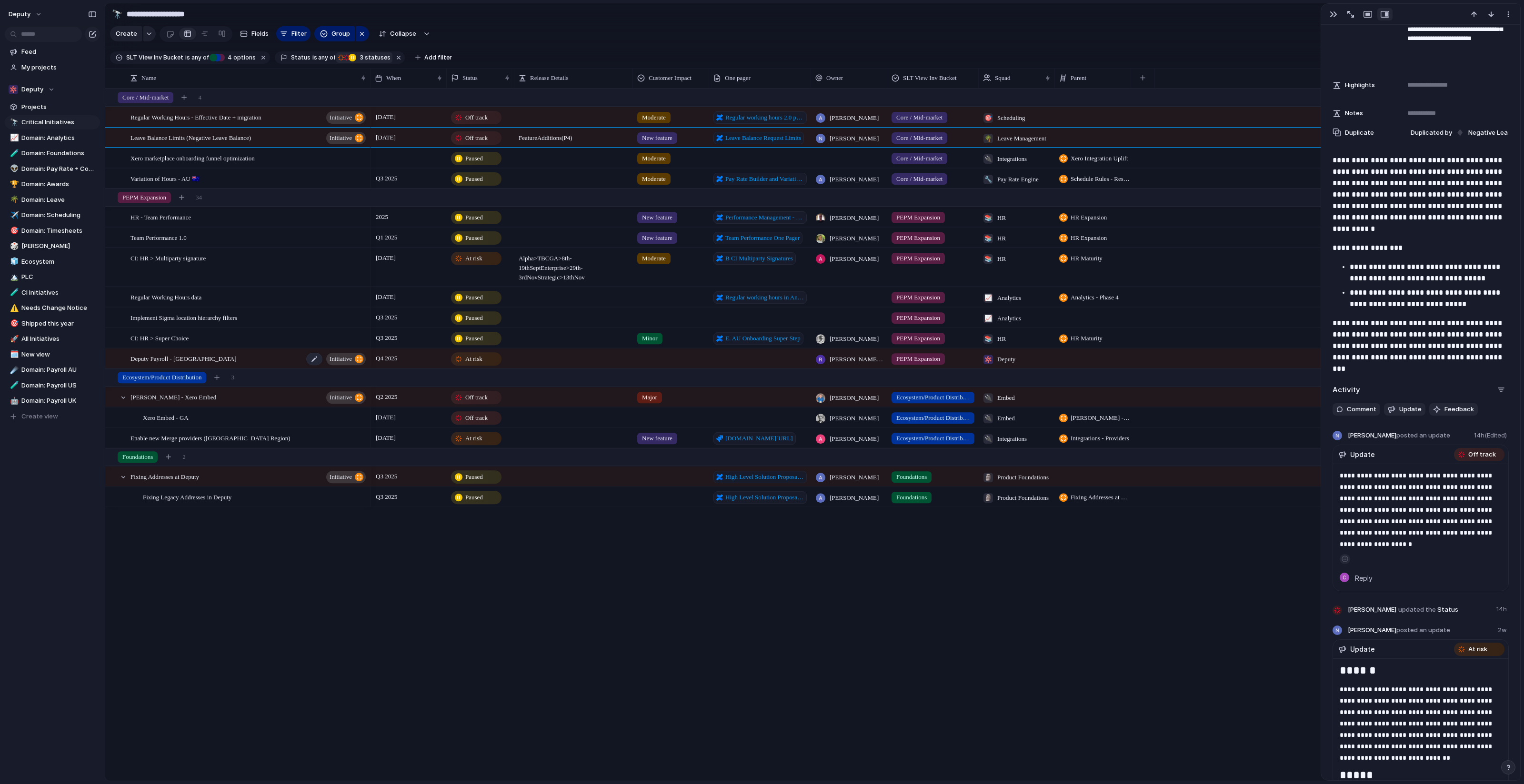
click at [281, 354] on div "Deputy Payroll - UK initiative" at bounding box center [249, 358] width 237 height 19
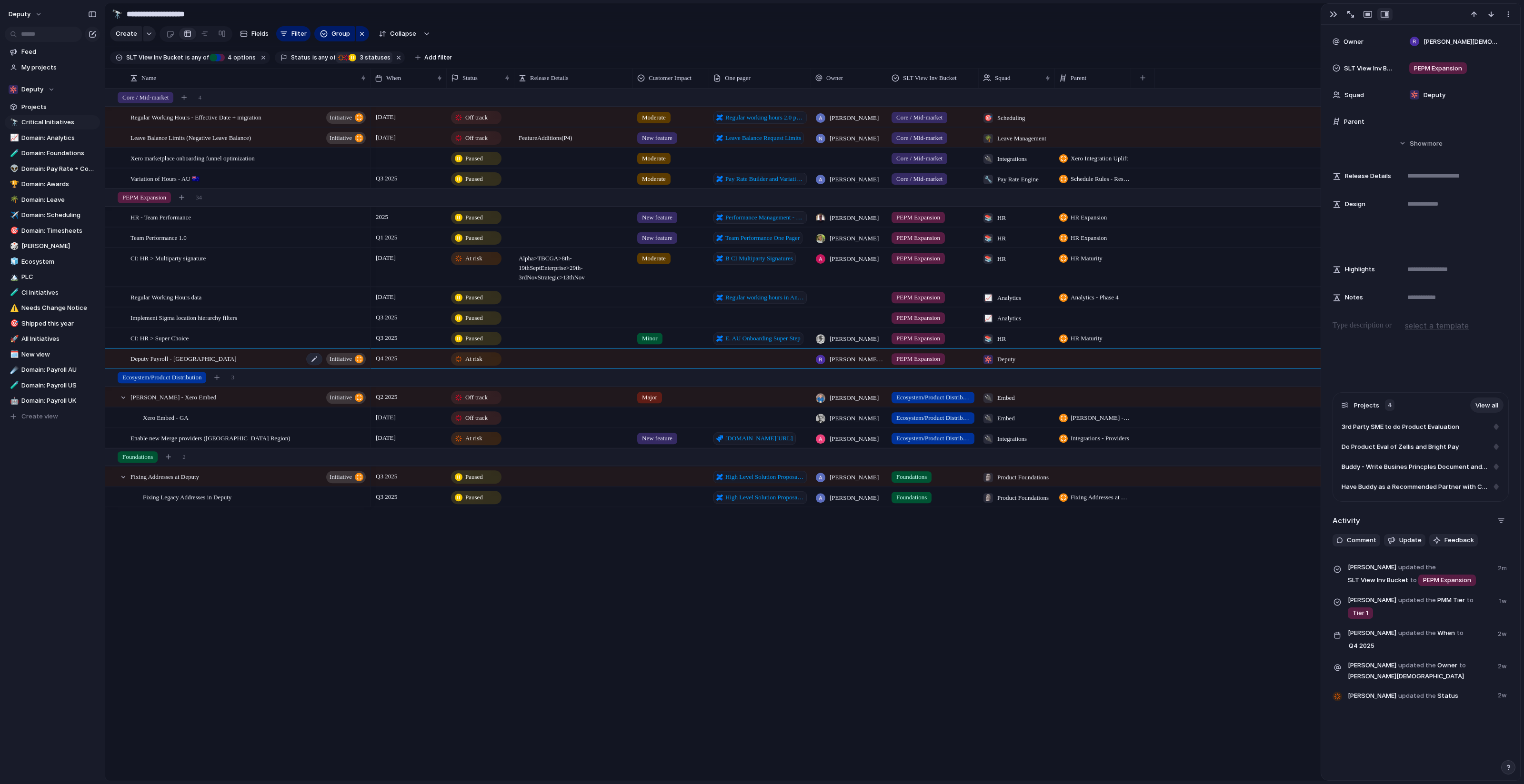
scroll to position [110, 0]
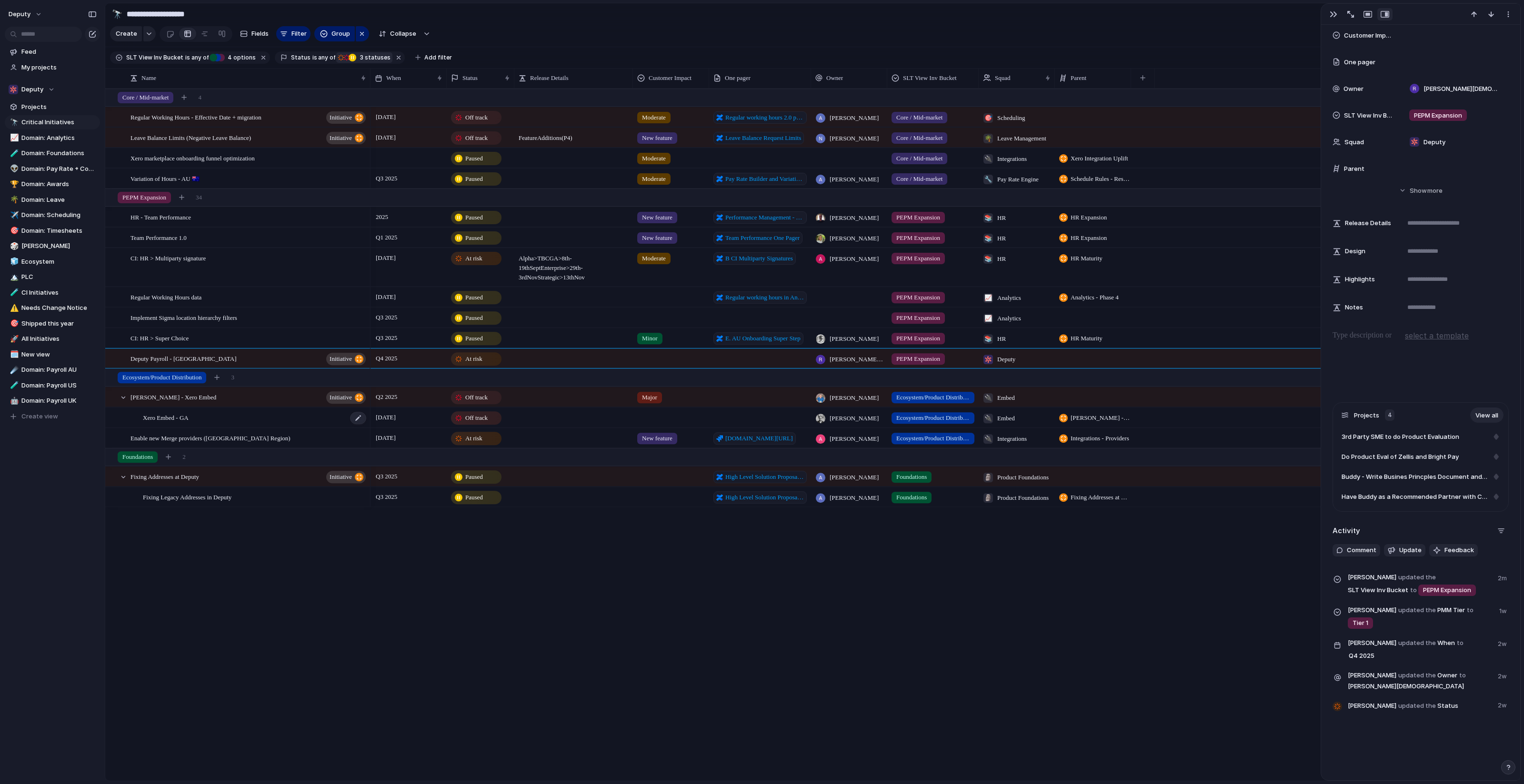
click at [283, 418] on div "Xero Embed - GA" at bounding box center [255, 418] width 224 height 19
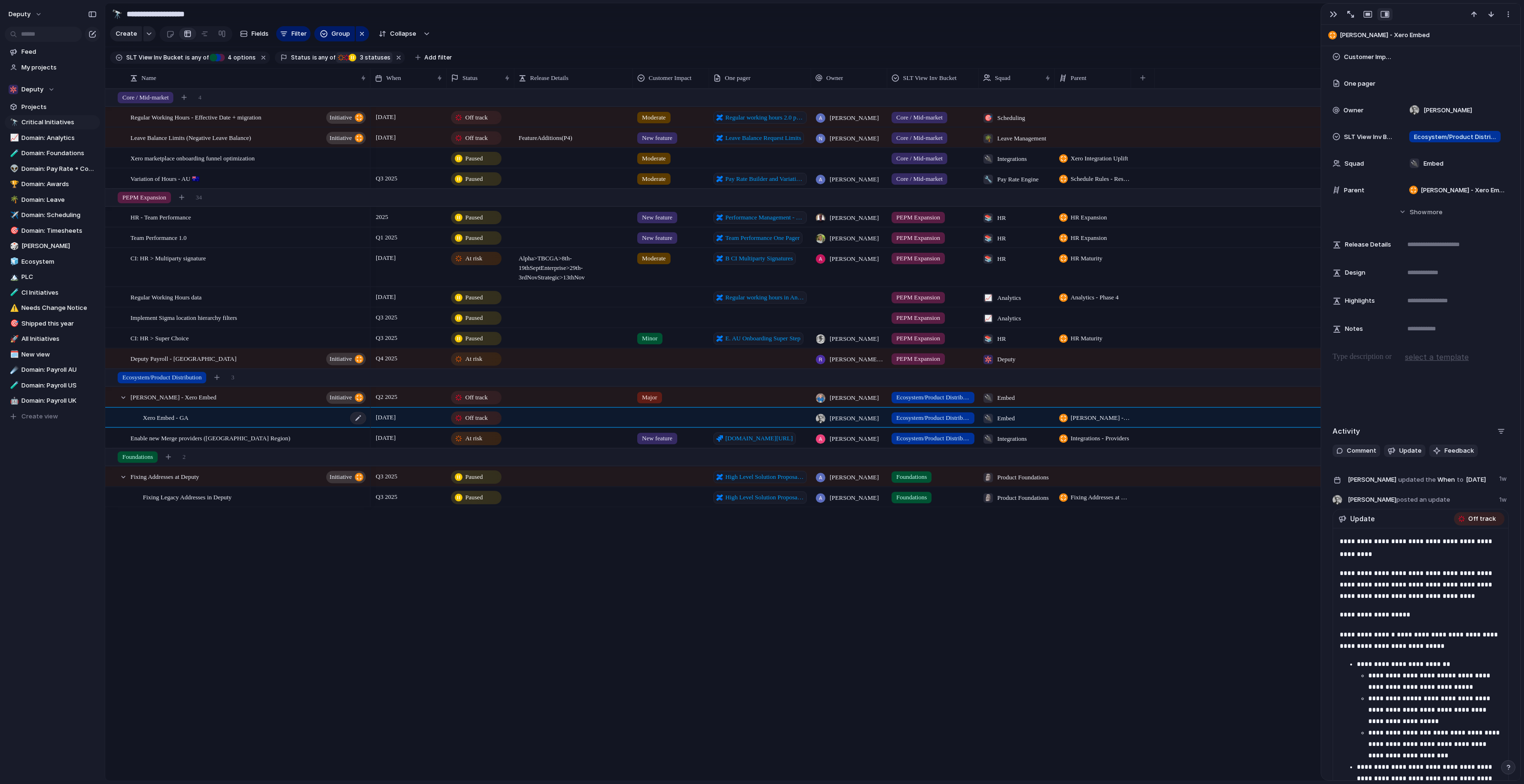
scroll to position [147, 0]
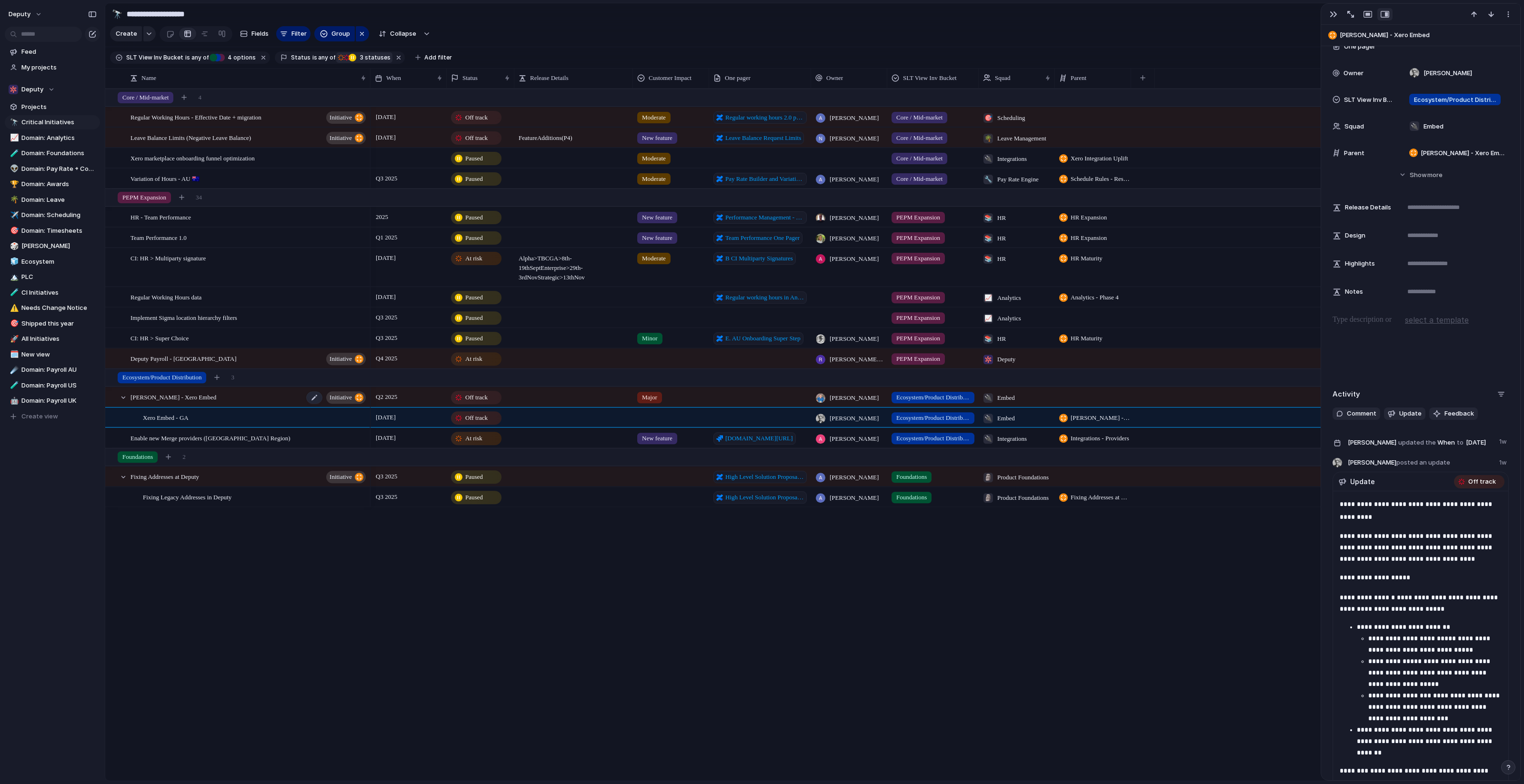
click at [281, 398] on div "Archer - Xero Embed initiative" at bounding box center [249, 398] width 237 height 19
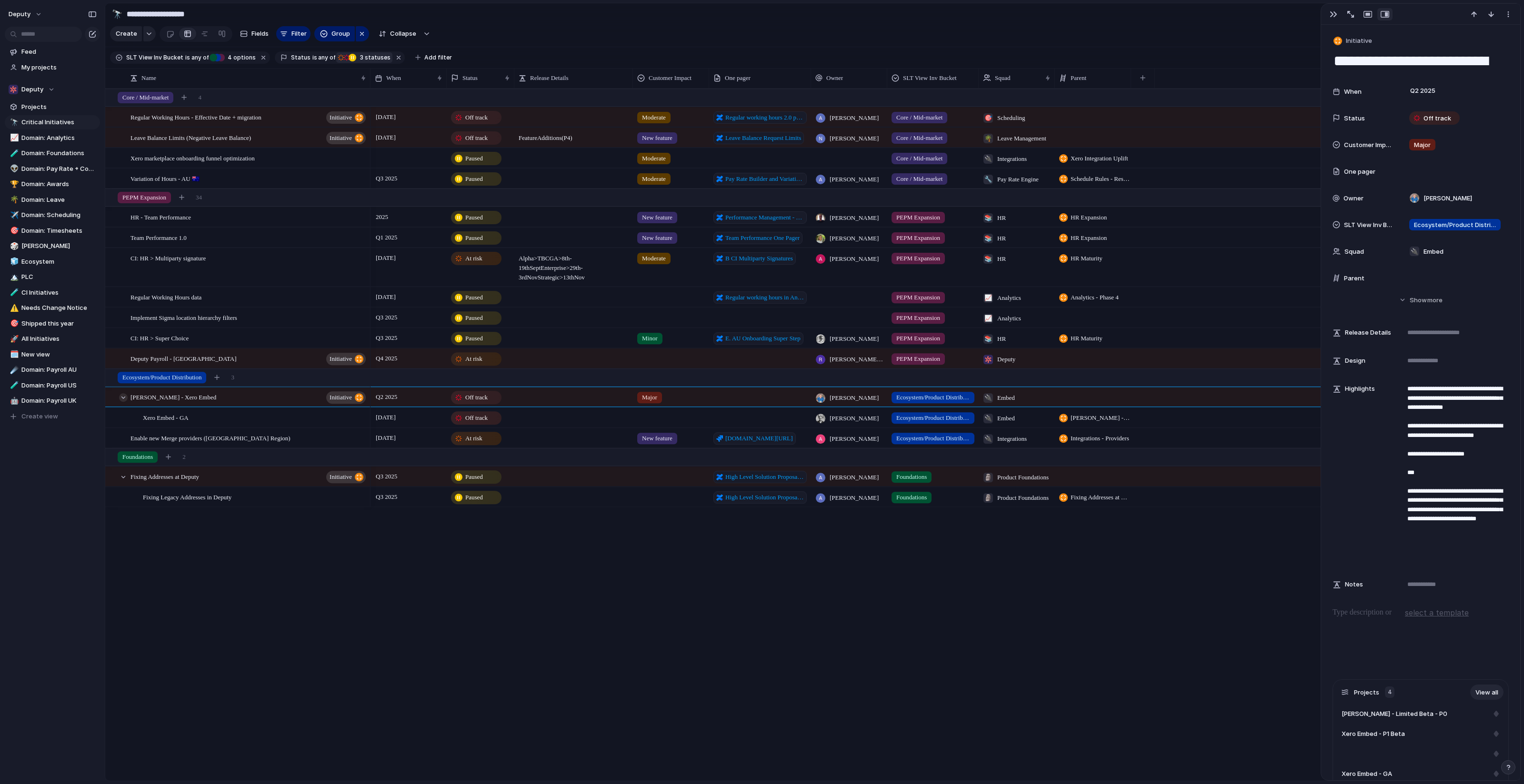
click at [119, 398] on div at bounding box center [124, 398] width 9 height 9
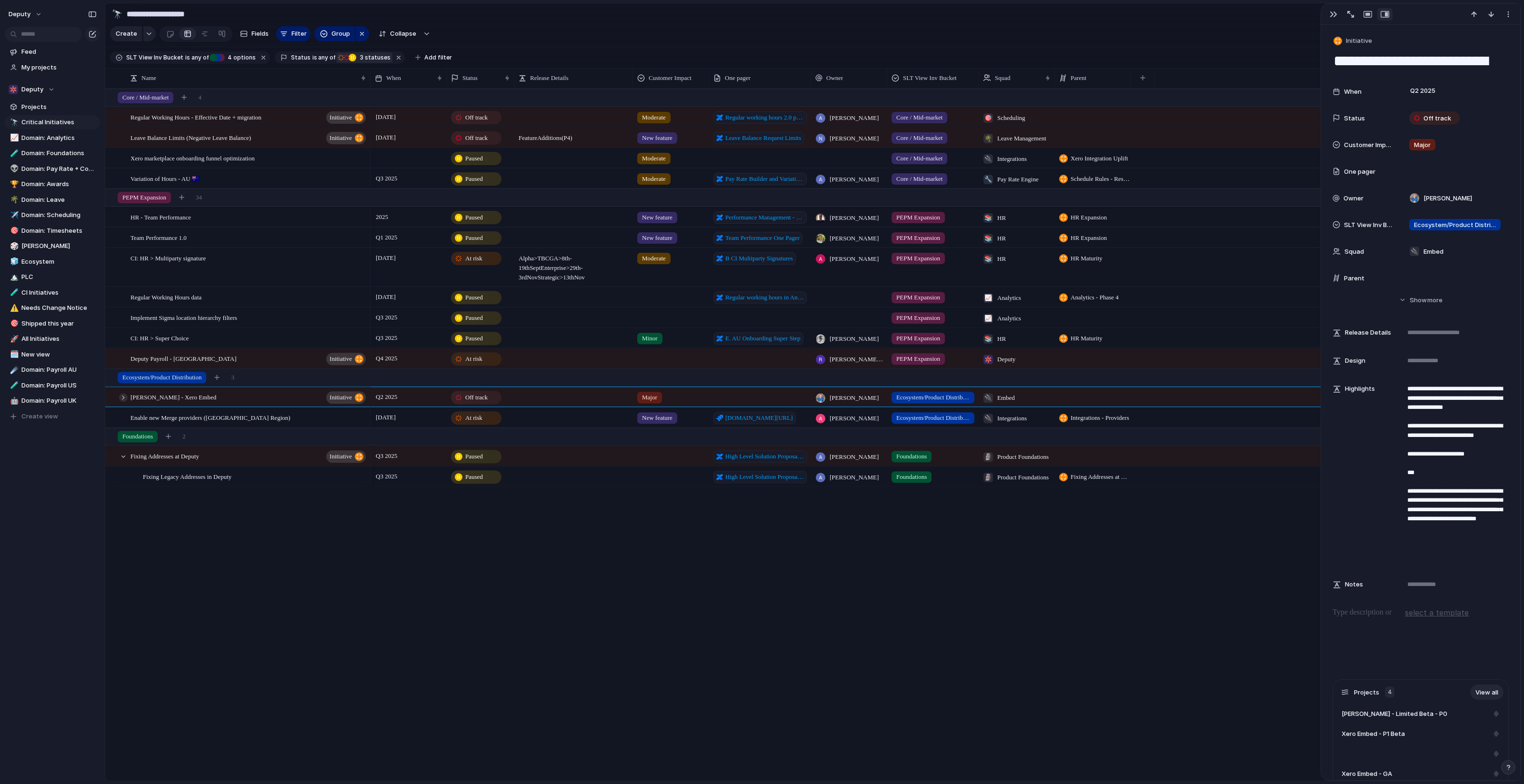
click at [119, 398] on div at bounding box center [124, 398] width 9 height 9
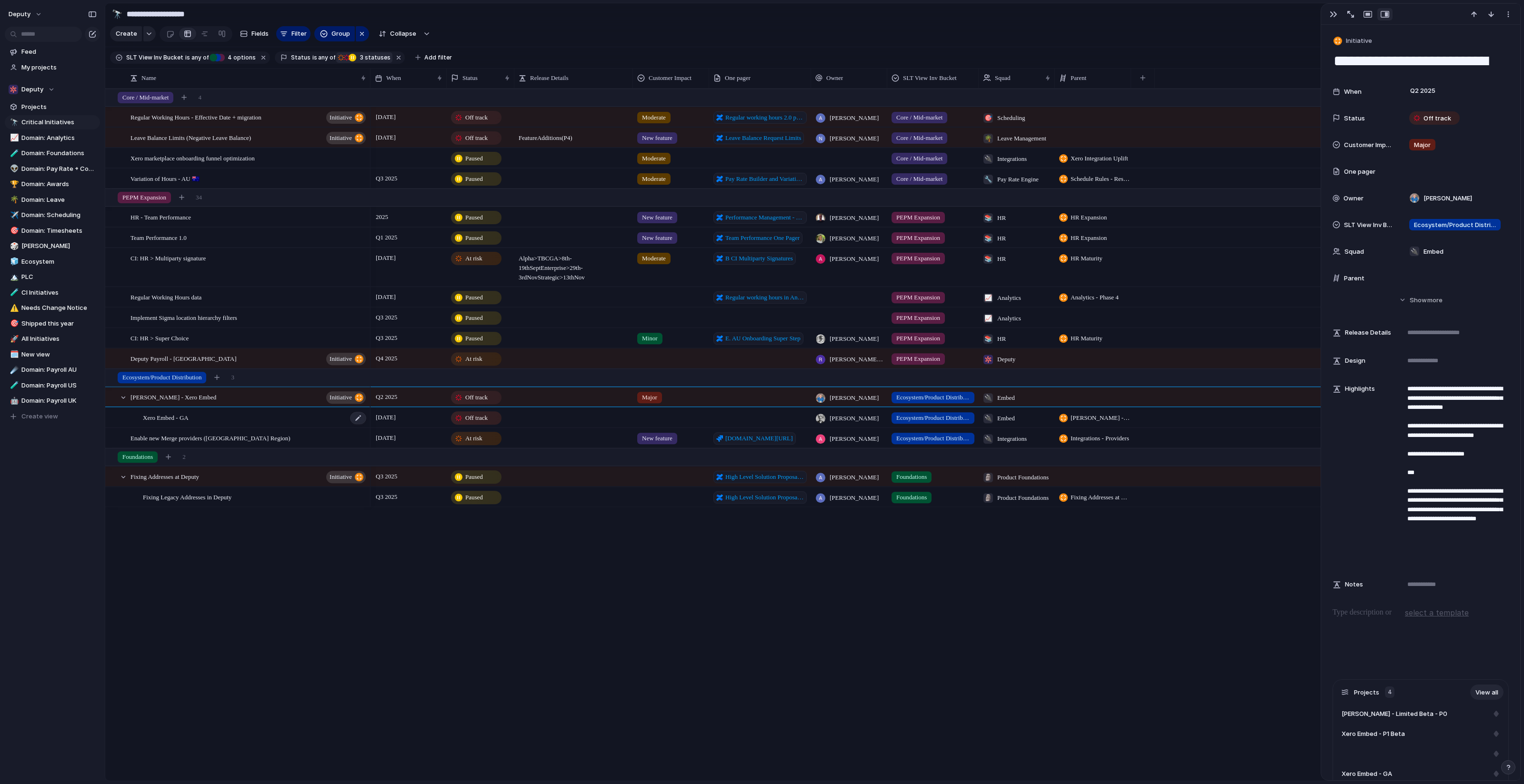
click at [344, 415] on div "Xero Embed - GA" at bounding box center [255, 418] width 224 height 19
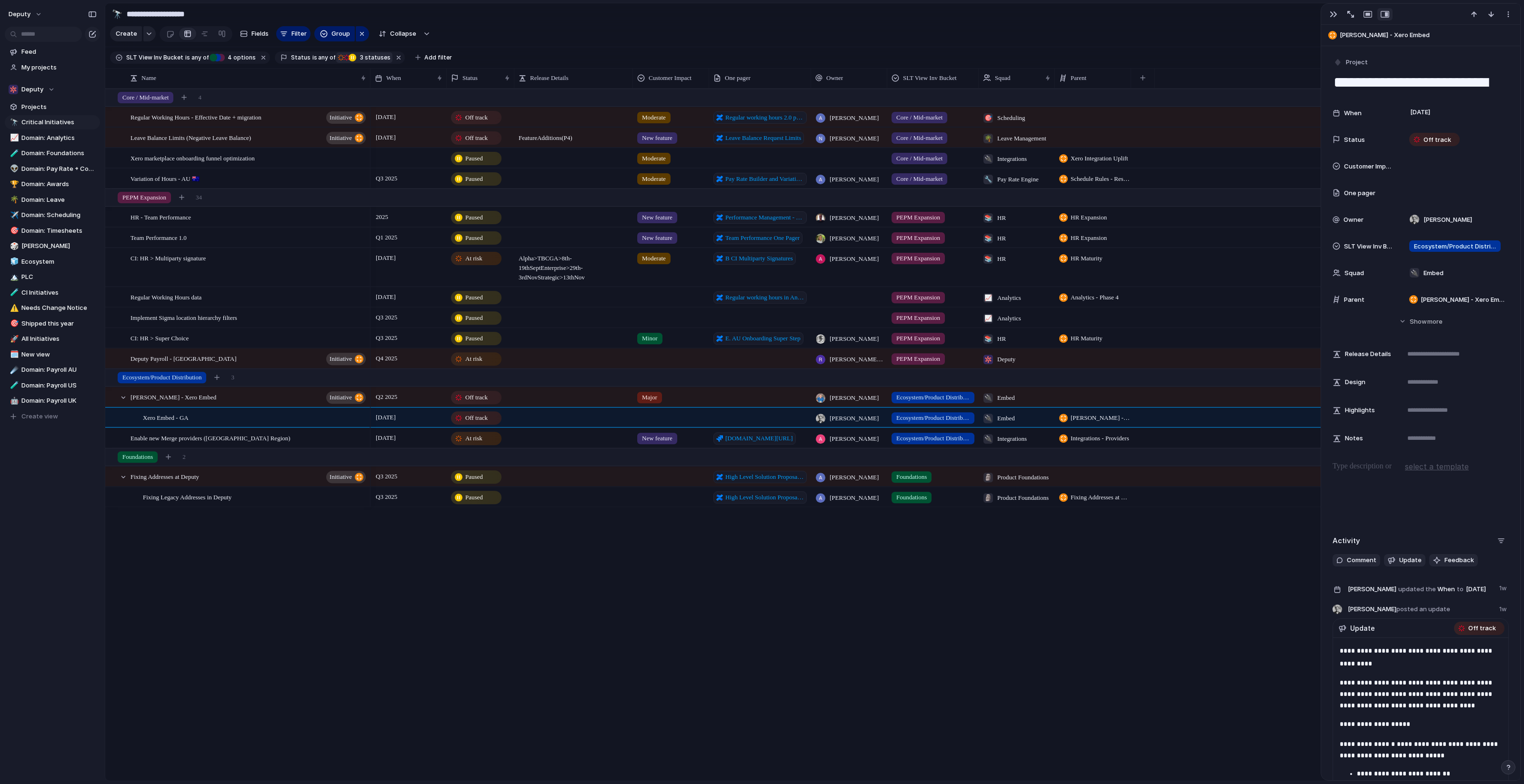
click at [361, 58] on span "3 statuses" at bounding box center [373, 58] width 33 height 9
click at [367, 133] on div "On track" at bounding box center [399, 129] width 66 height 13
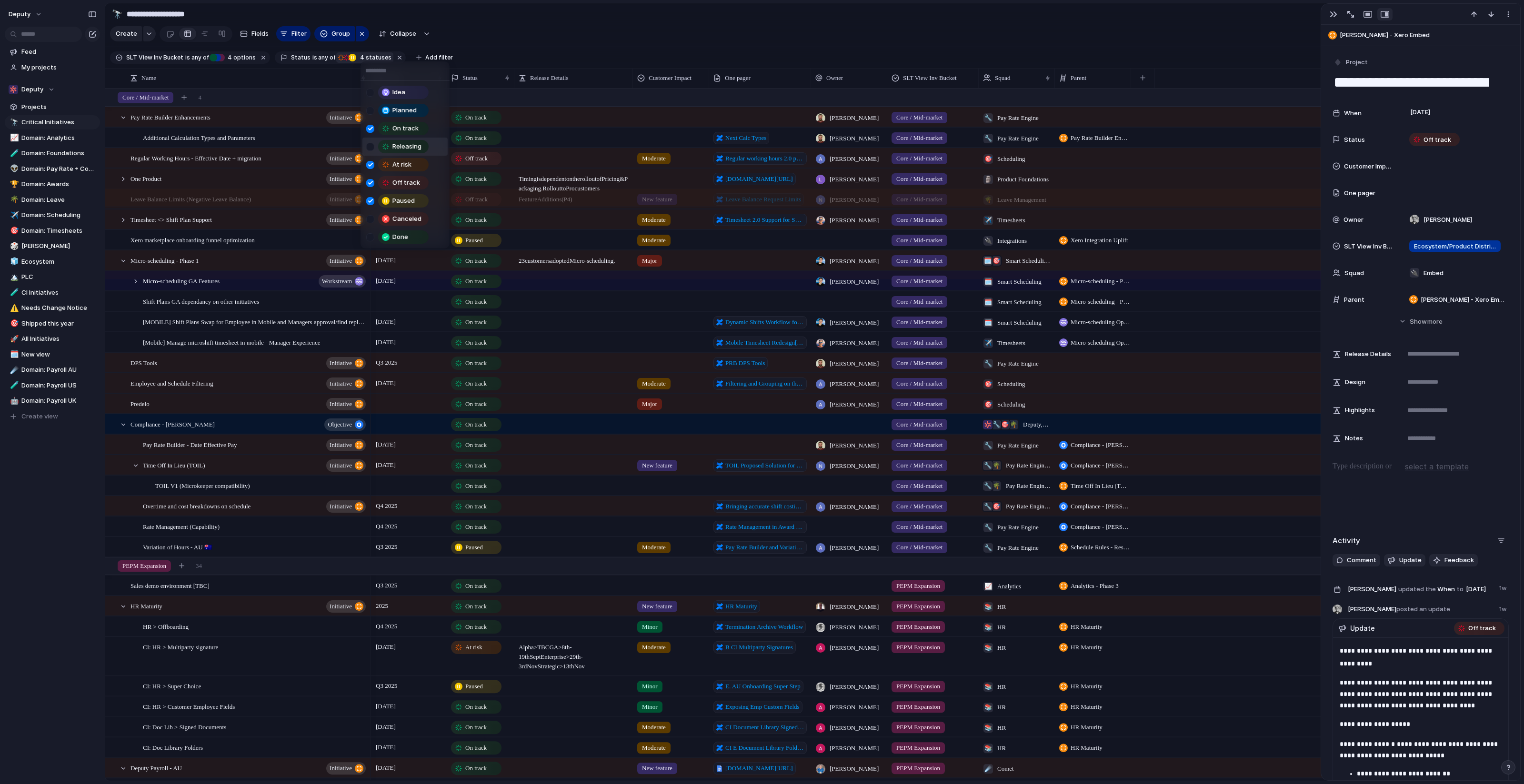
click at [368, 144] on div at bounding box center [370, 147] width 8 height 8
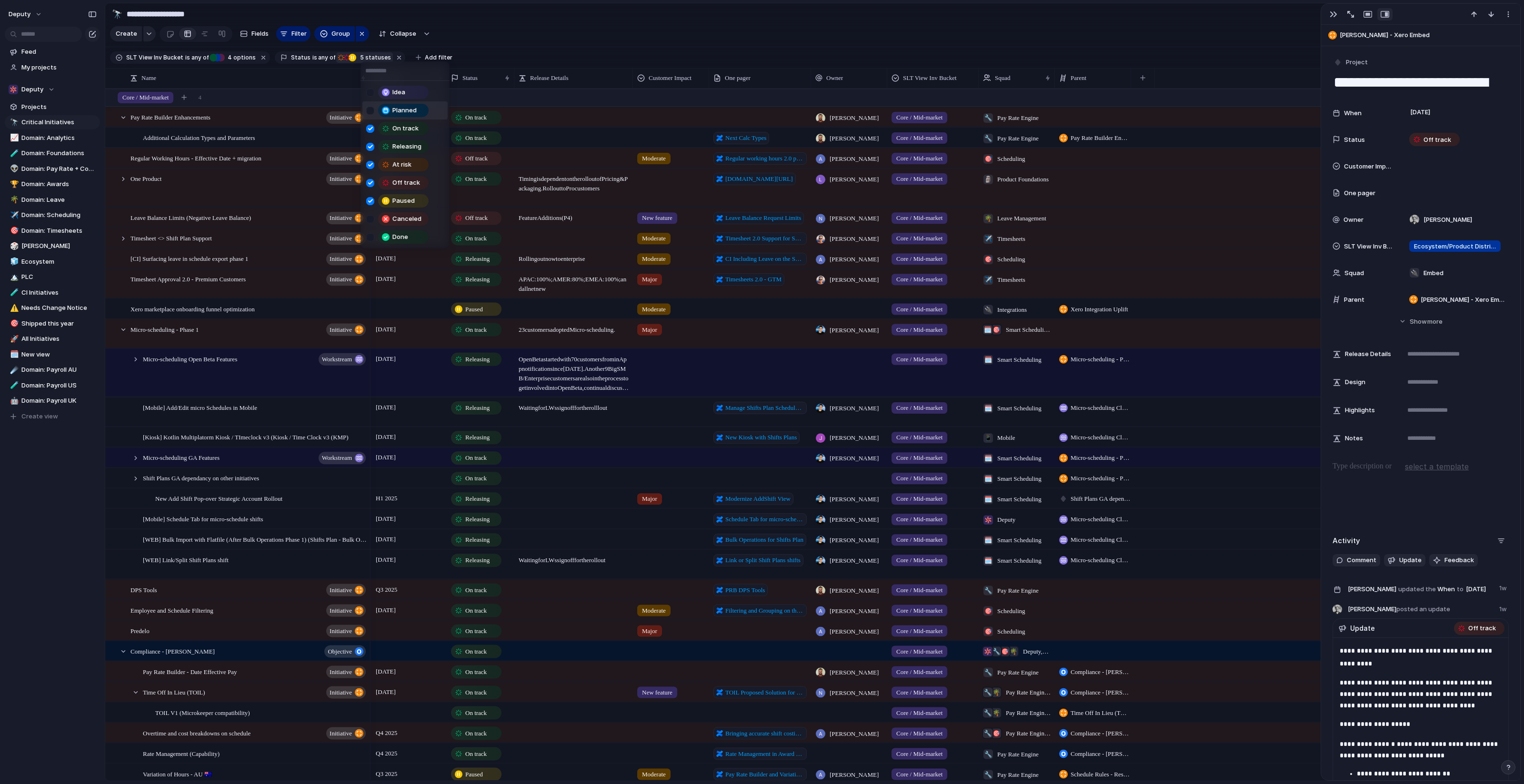
click at [530, 46] on div "Idea Planned On track Releasing At risk Off track Paused Canceled Done" at bounding box center [762, 392] width 1524 height 784
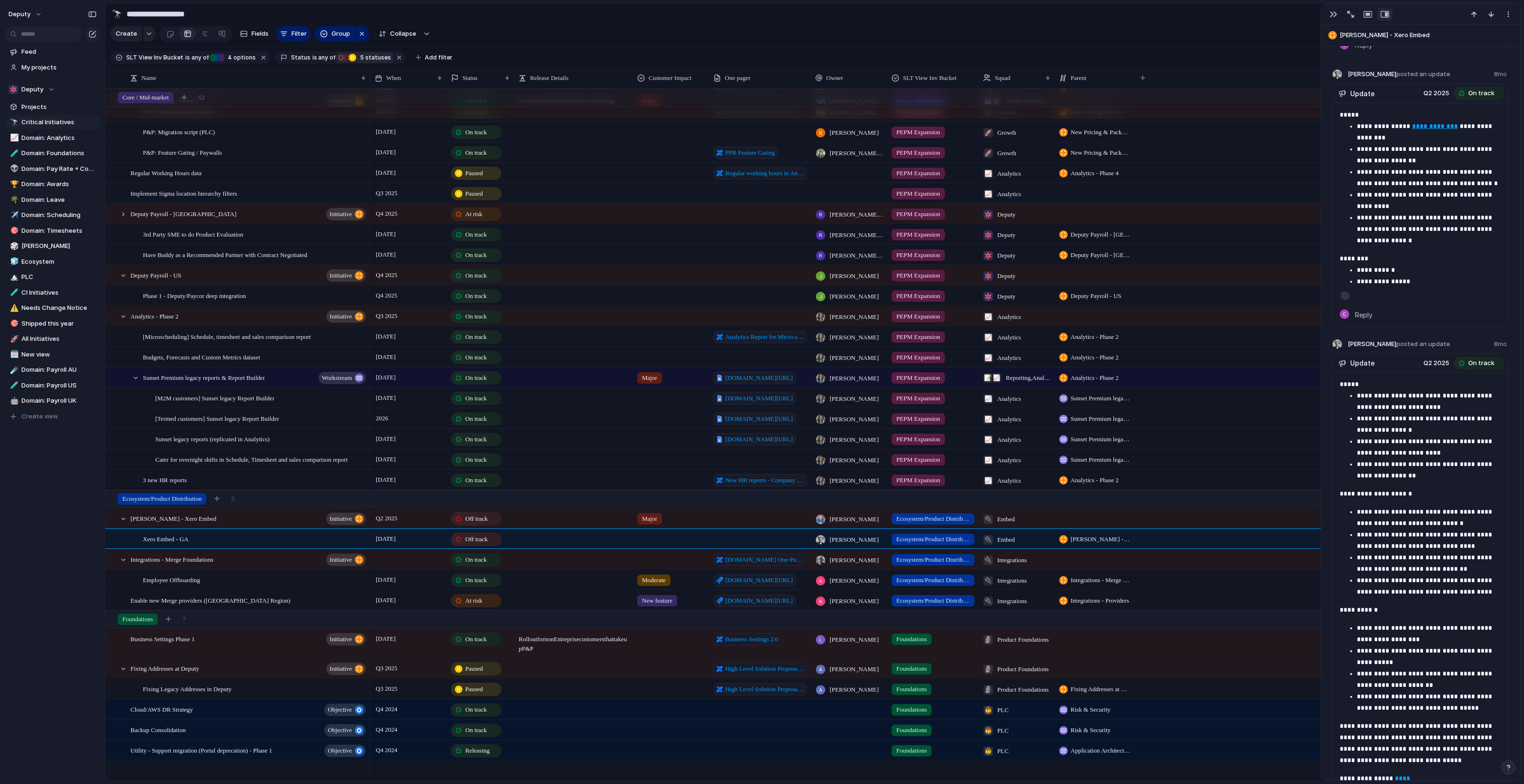
scroll to position [460, 0]
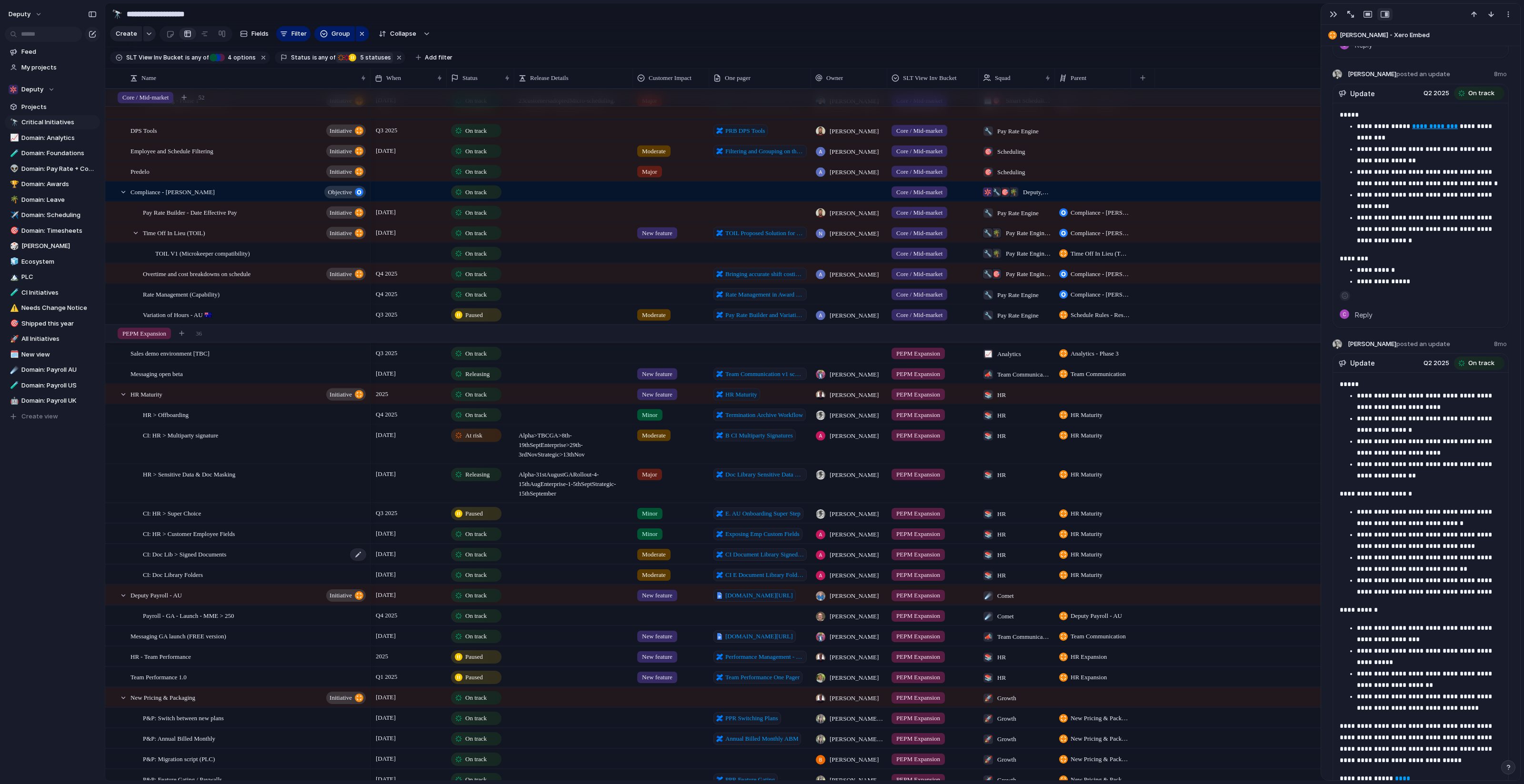
click at [306, 552] on div "CI: Doc Lib > Signed Documents" at bounding box center [255, 555] width 224 height 19
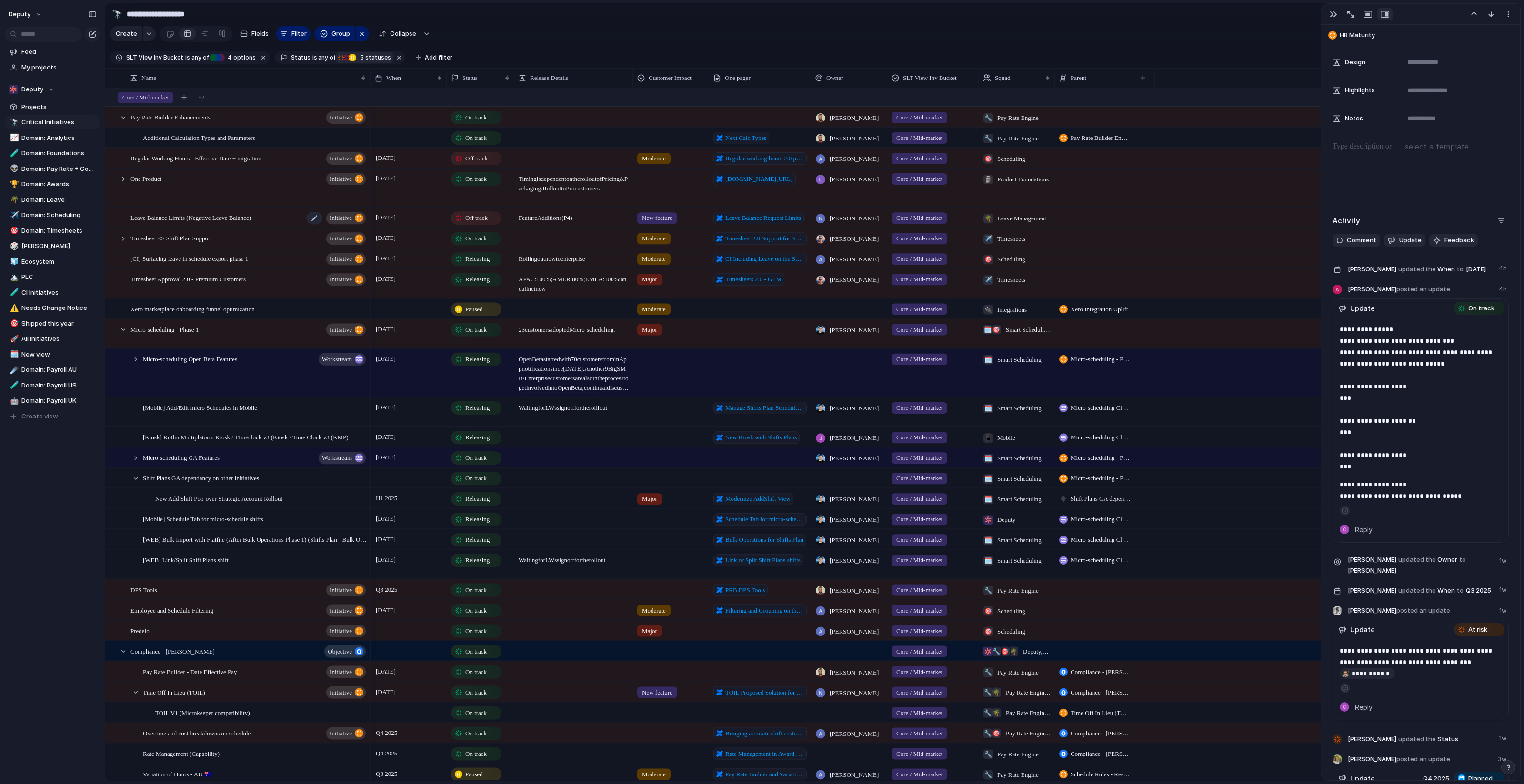
click at [278, 212] on div "Leave Balance Limits (Negative Leave Balance) initiative" at bounding box center [249, 218] width 237 height 19
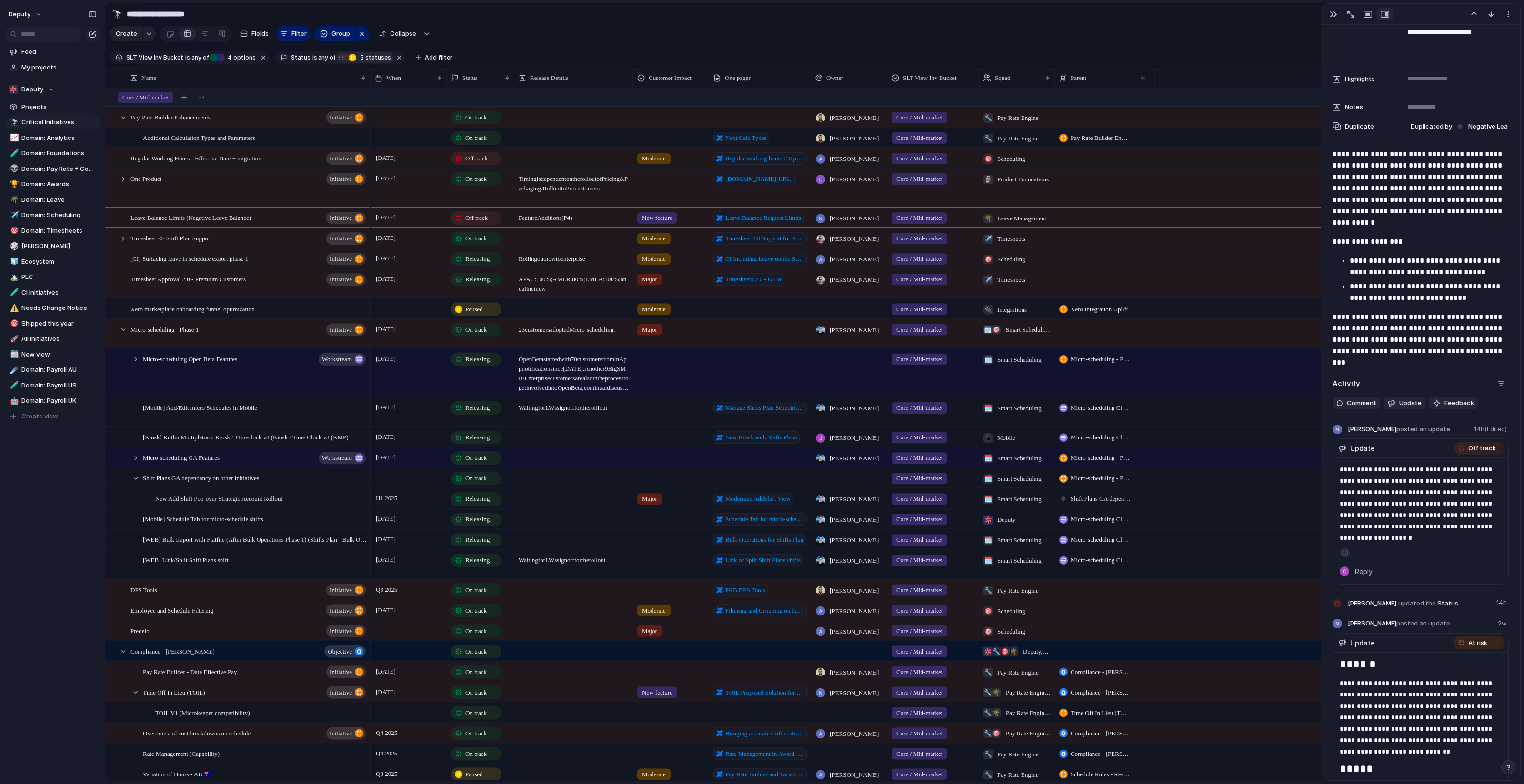
scroll to position [363, 0]
click at [244, 153] on span "Regular Working Hours - Effective Date + migration" at bounding box center [195, 158] width 131 height 11
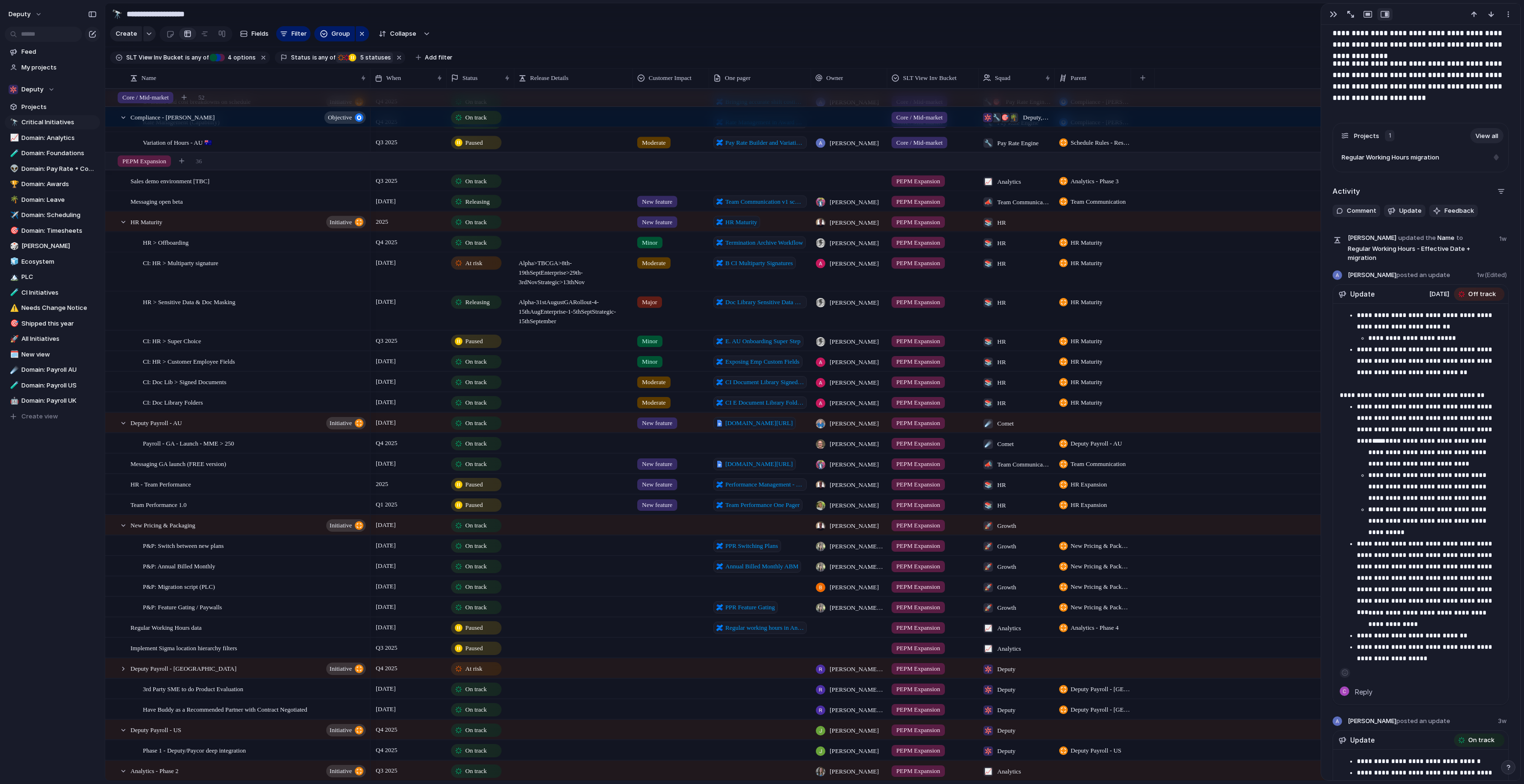
scroll to position [634, 0]
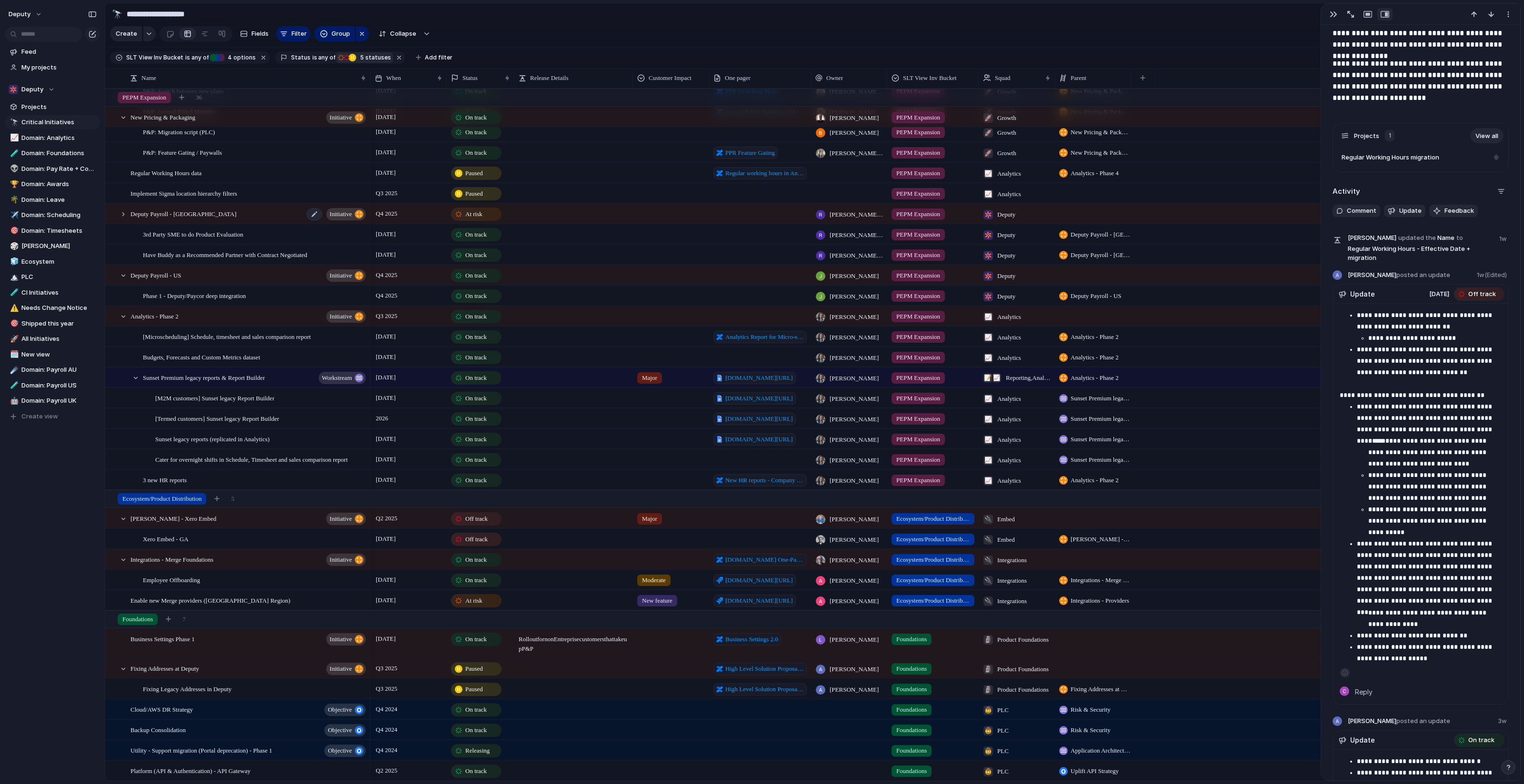
click at [270, 210] on div "Deputy Payroll - UK initiative" at bounding box center [249, 214] width 237 height 19
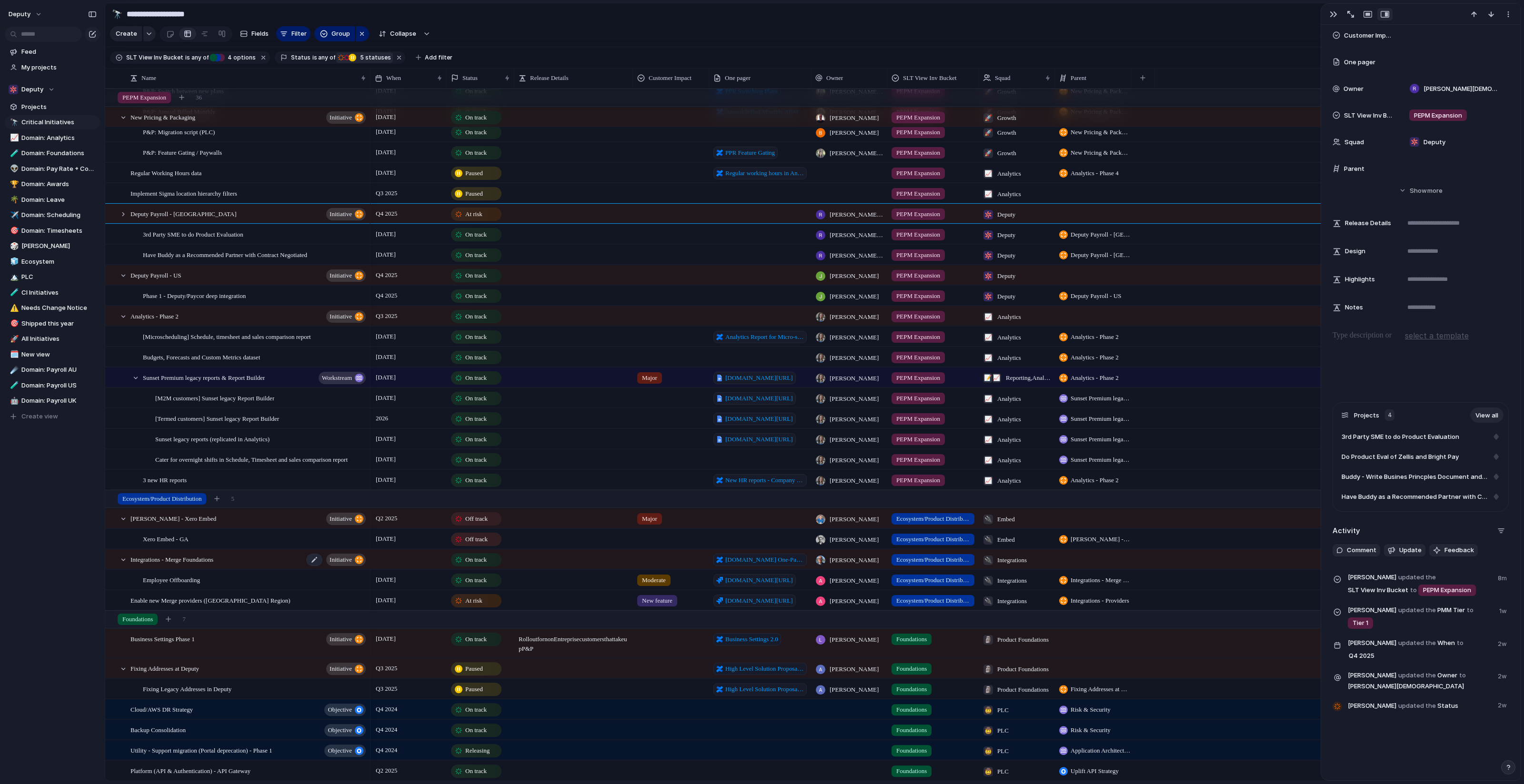
click at [286, 555] on div "Integrations - Merge Foundations initiative" at bounding box center [249, 560] width 237 height 19
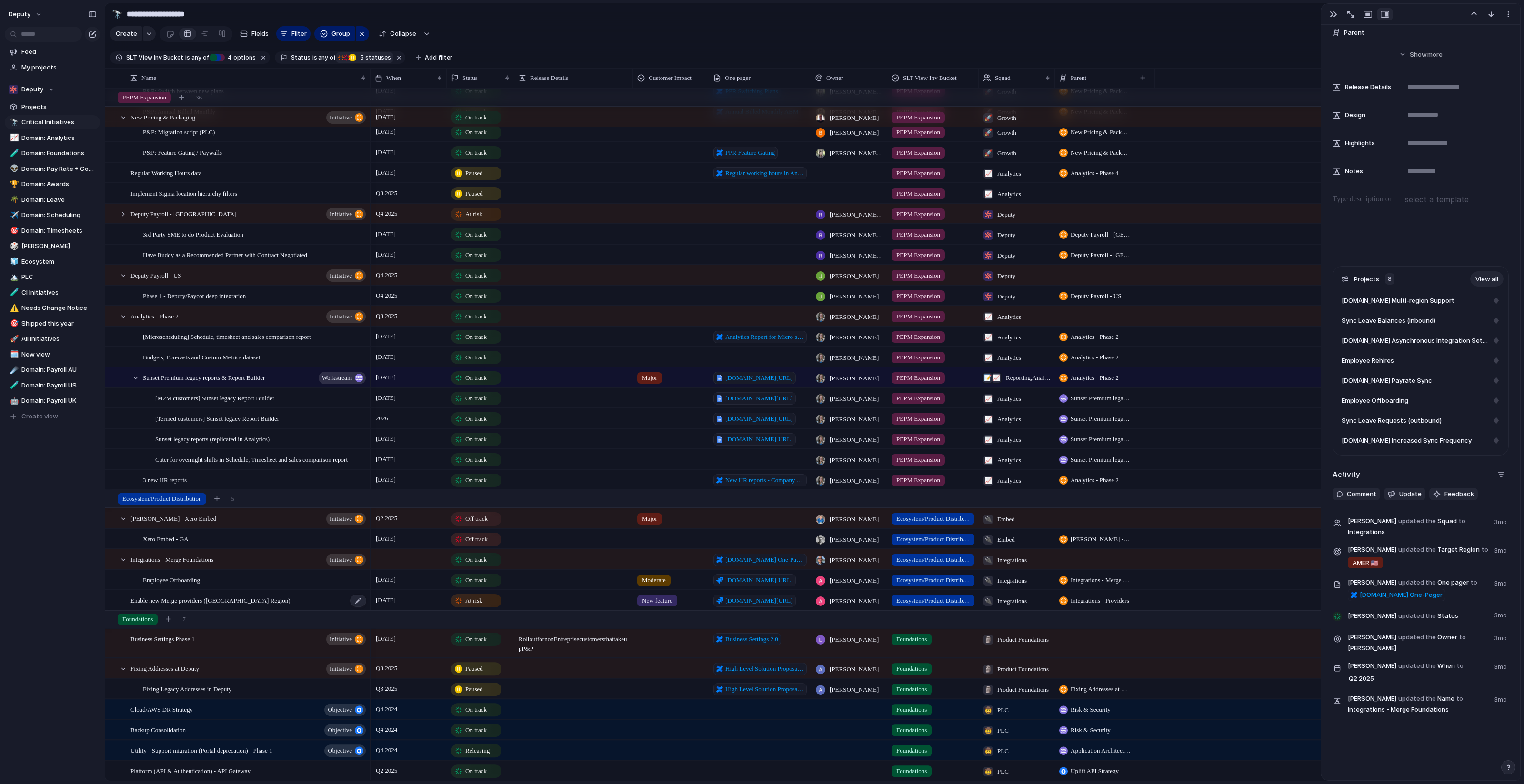
click at [310, 600] on div "Enable new Merge providers ([GEOGRAPHIC_DATA] Region)" at bounding box center [249, 600] width 237 height 19
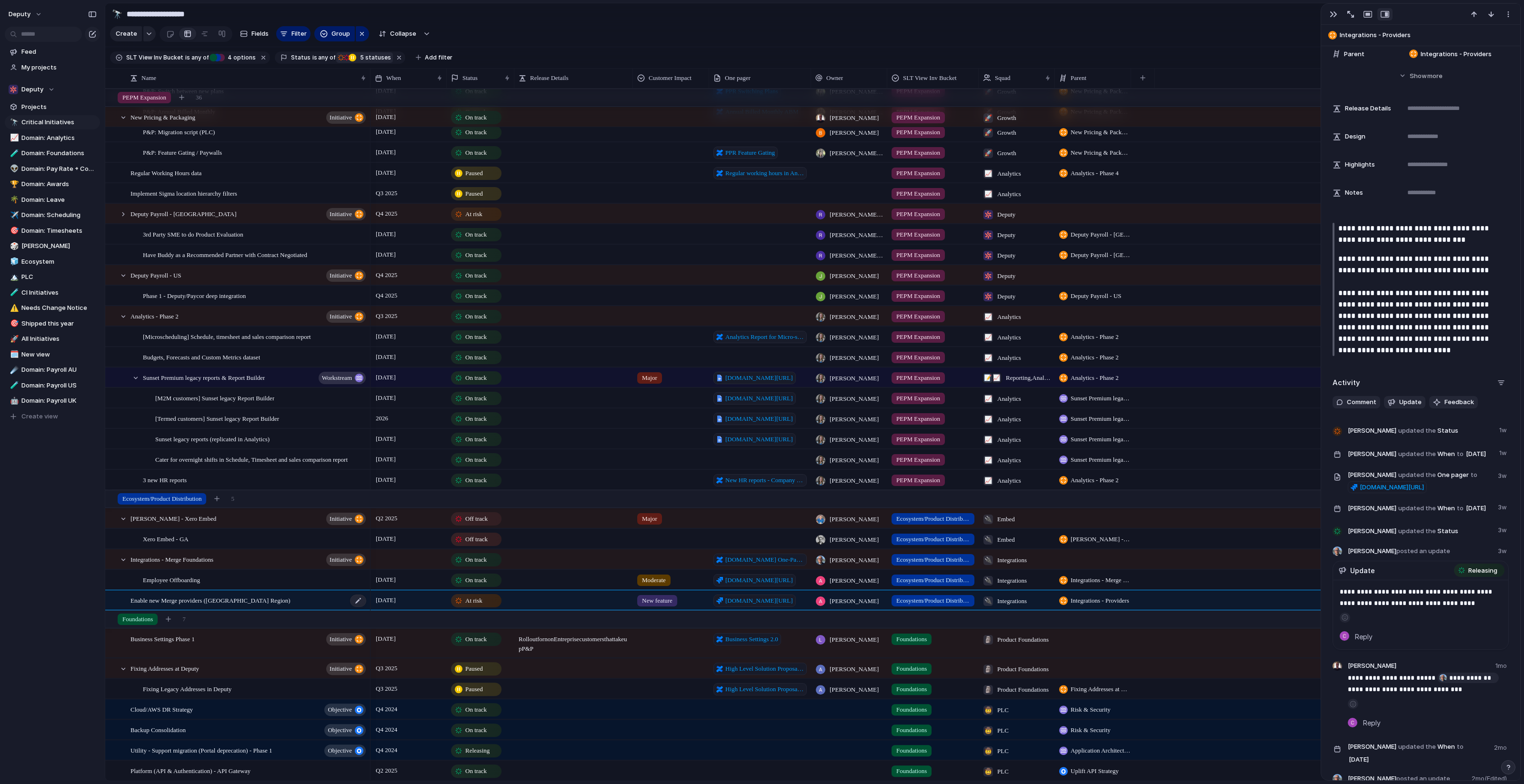
scroll to position [286, 0]
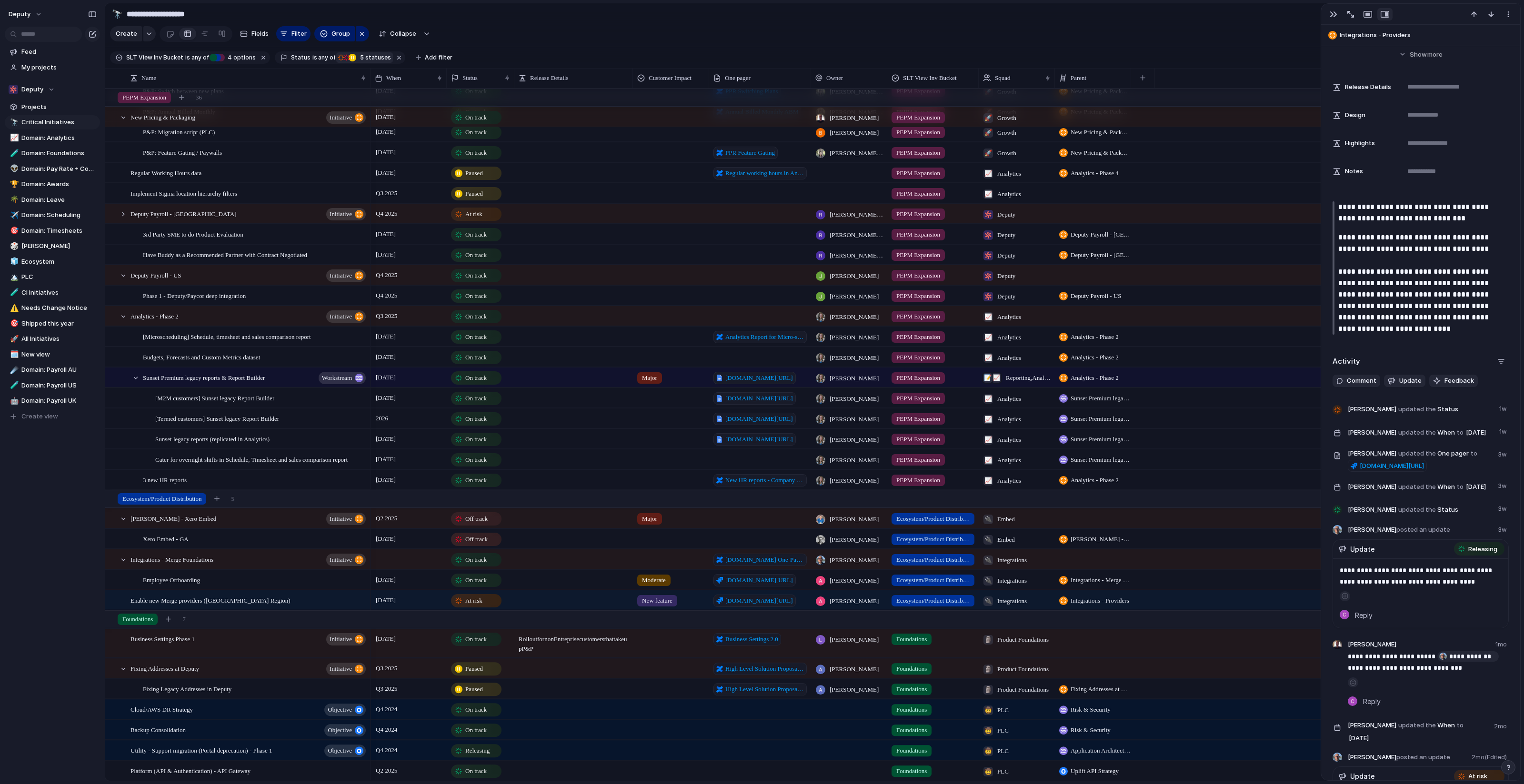
click at [411, 603] on div "[DATE]" at bounding box center [409, 598] width 76 height 16
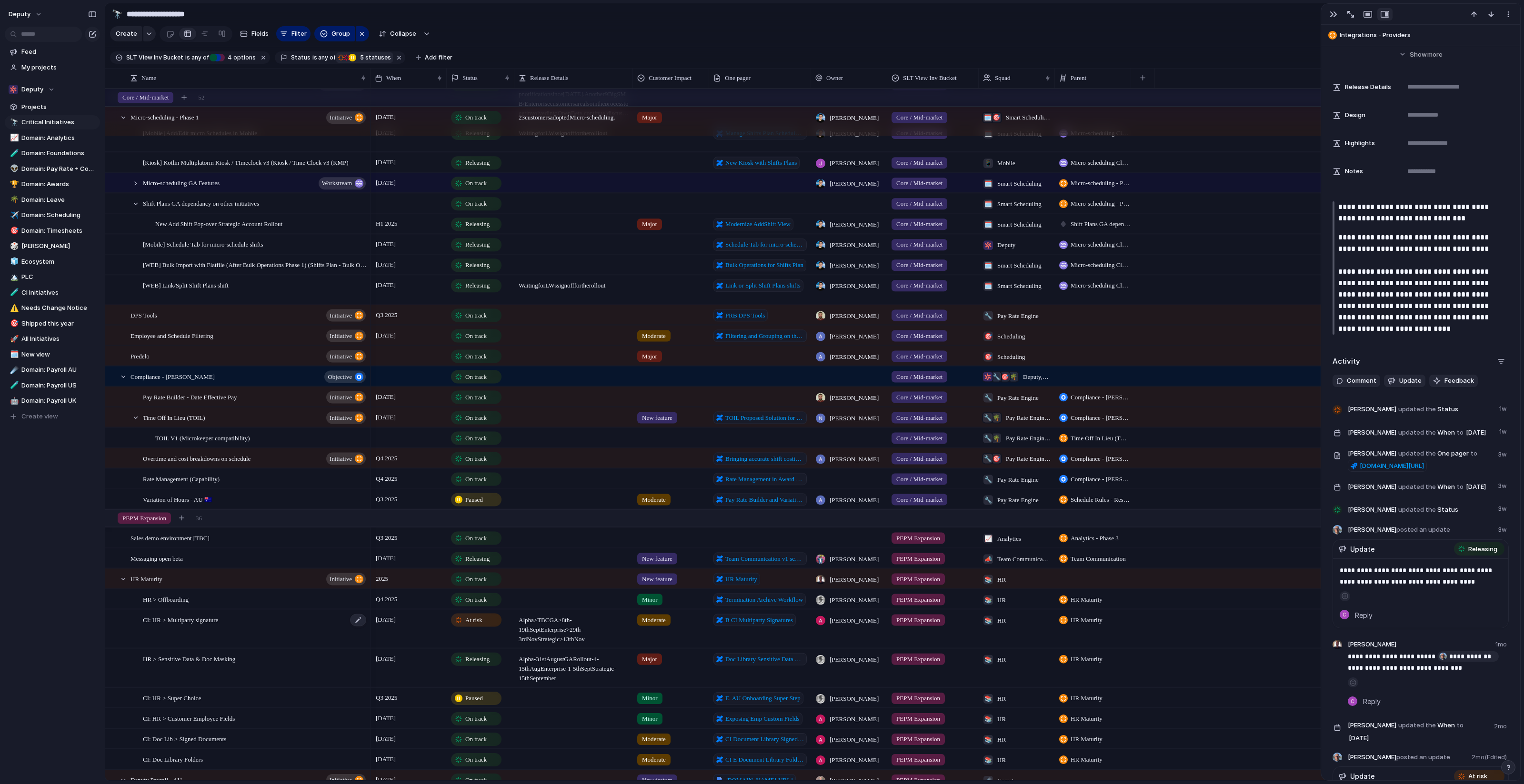
click at [335, 631] on div "CI: HR > Multiparty signature" at bounding box center [255, 629] width 224 height 38
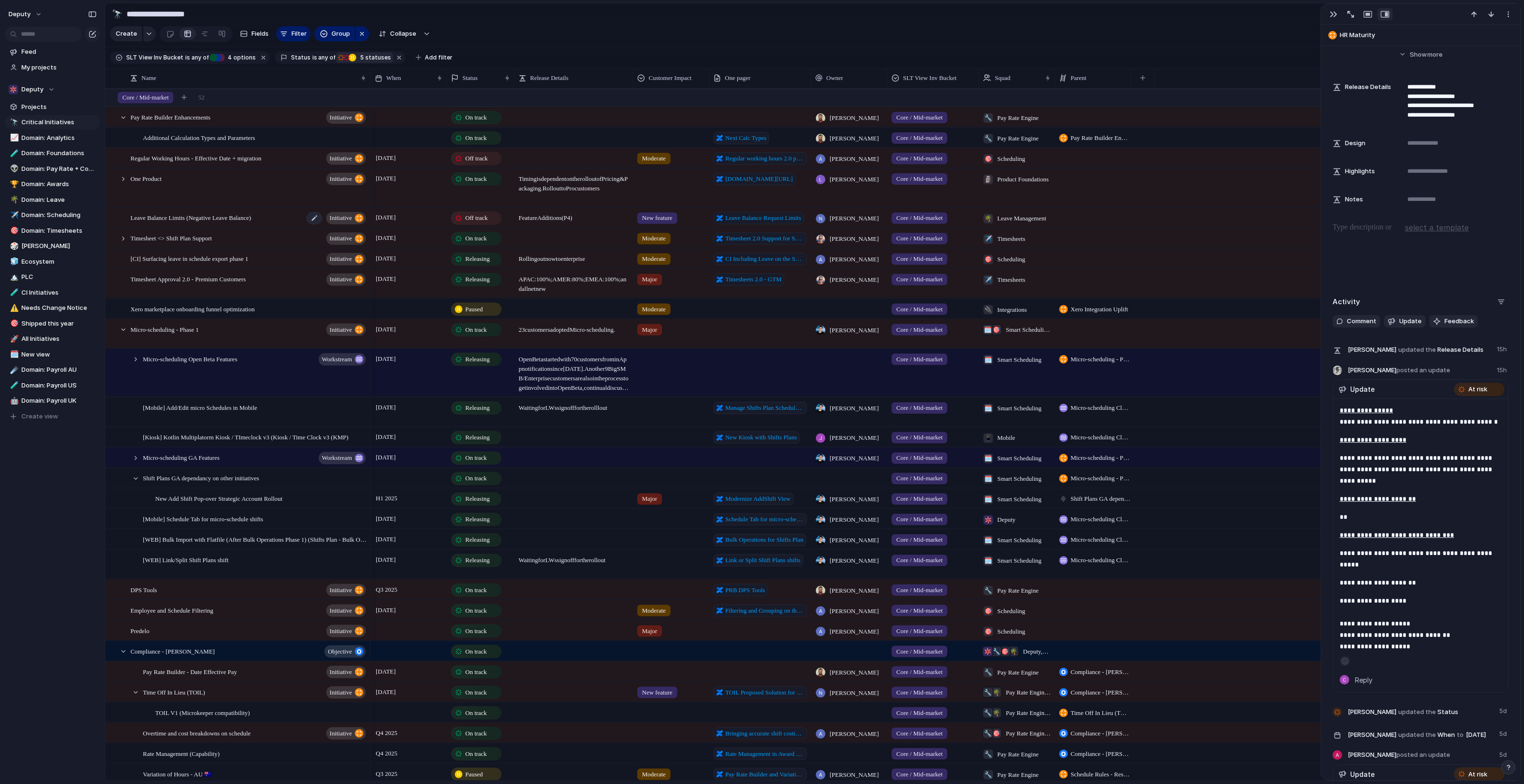
click at [290, 218] on div "Leave Balance Limits (Negative Leave Balance) initiative" at bounding box center [249, 218] width 237 height 19
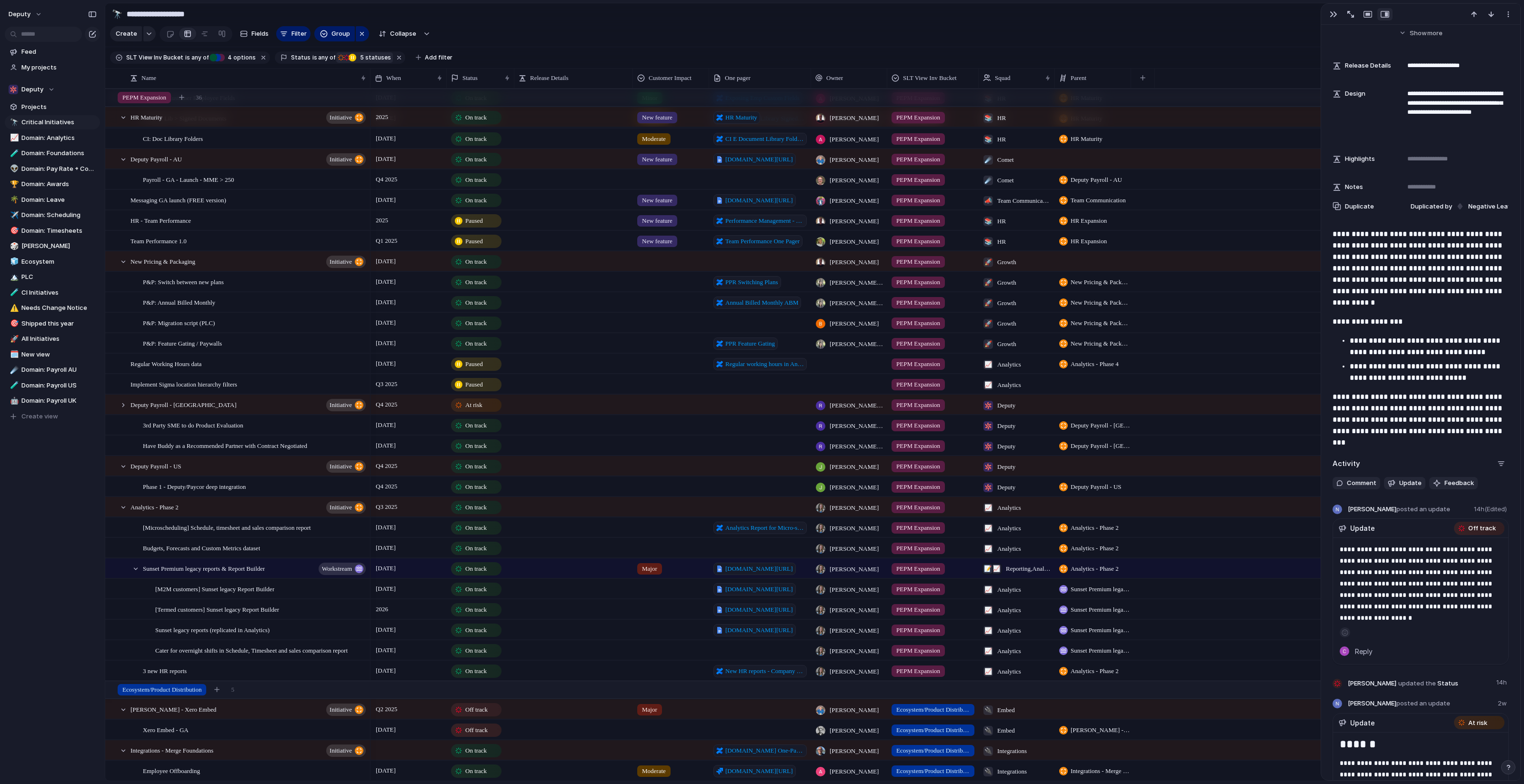
scroll to position [897, 0]
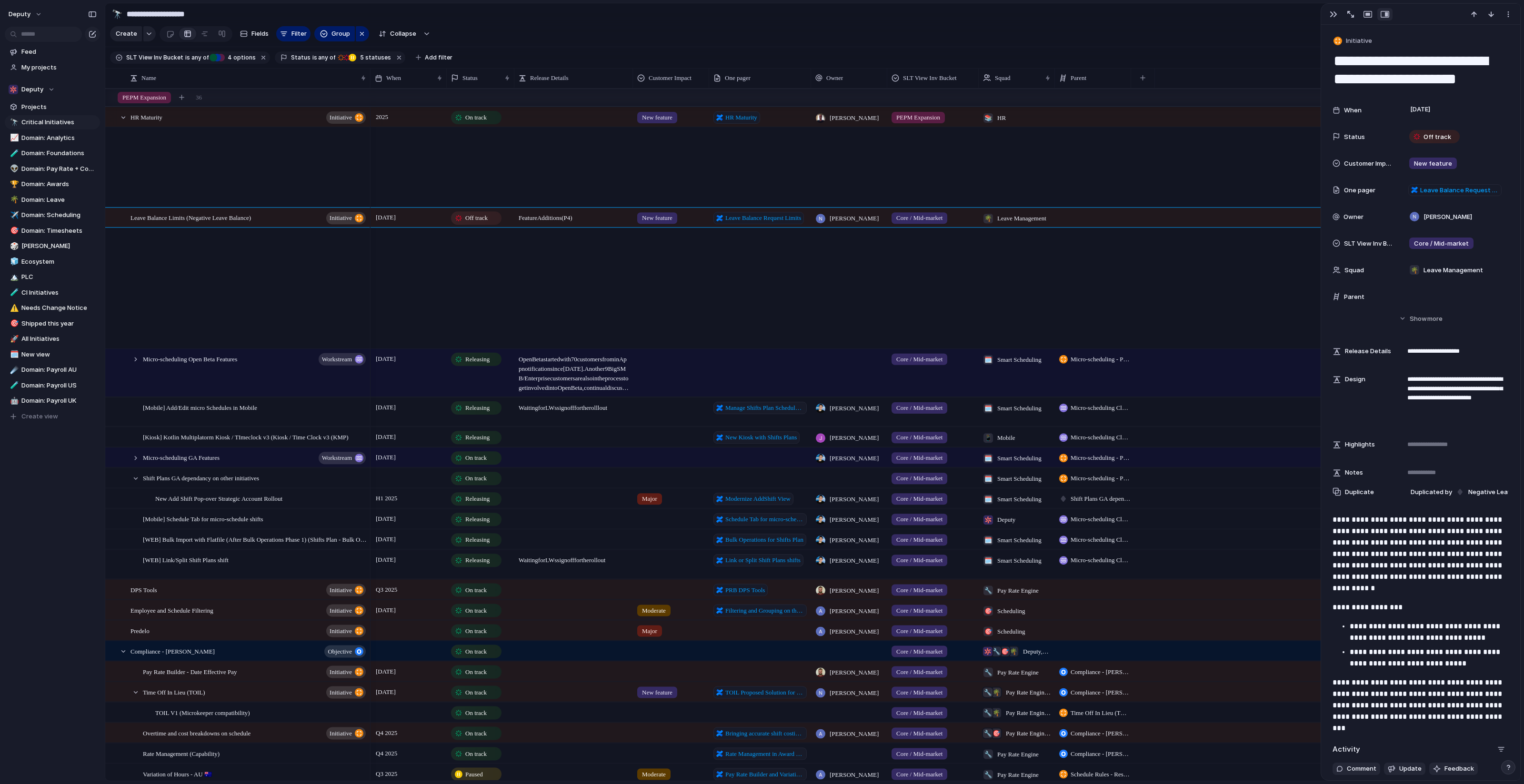
scroll to position [286, 0]
